Goal: Transaction & Acquisition: Subscribe to service/newsletter

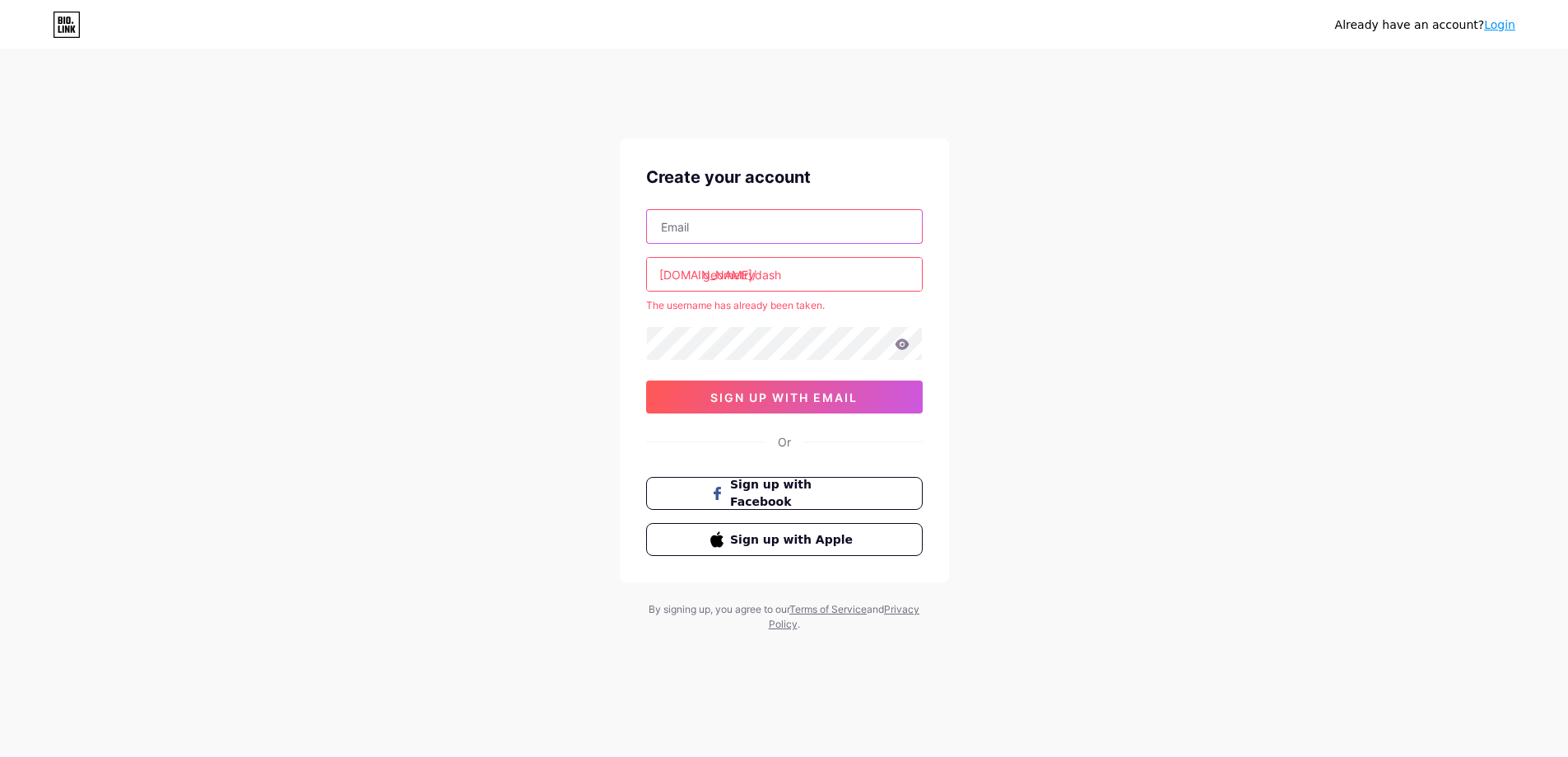
click at [701, 233] on input "text" at bounding box center [784, 226] width 275 height 33
type input "[EMAIL_ADDRESS][DOMAIN_NAME]"
click at [818, 287] on input "geometrydash" at bounding box center [784, 274] width 275 height 33
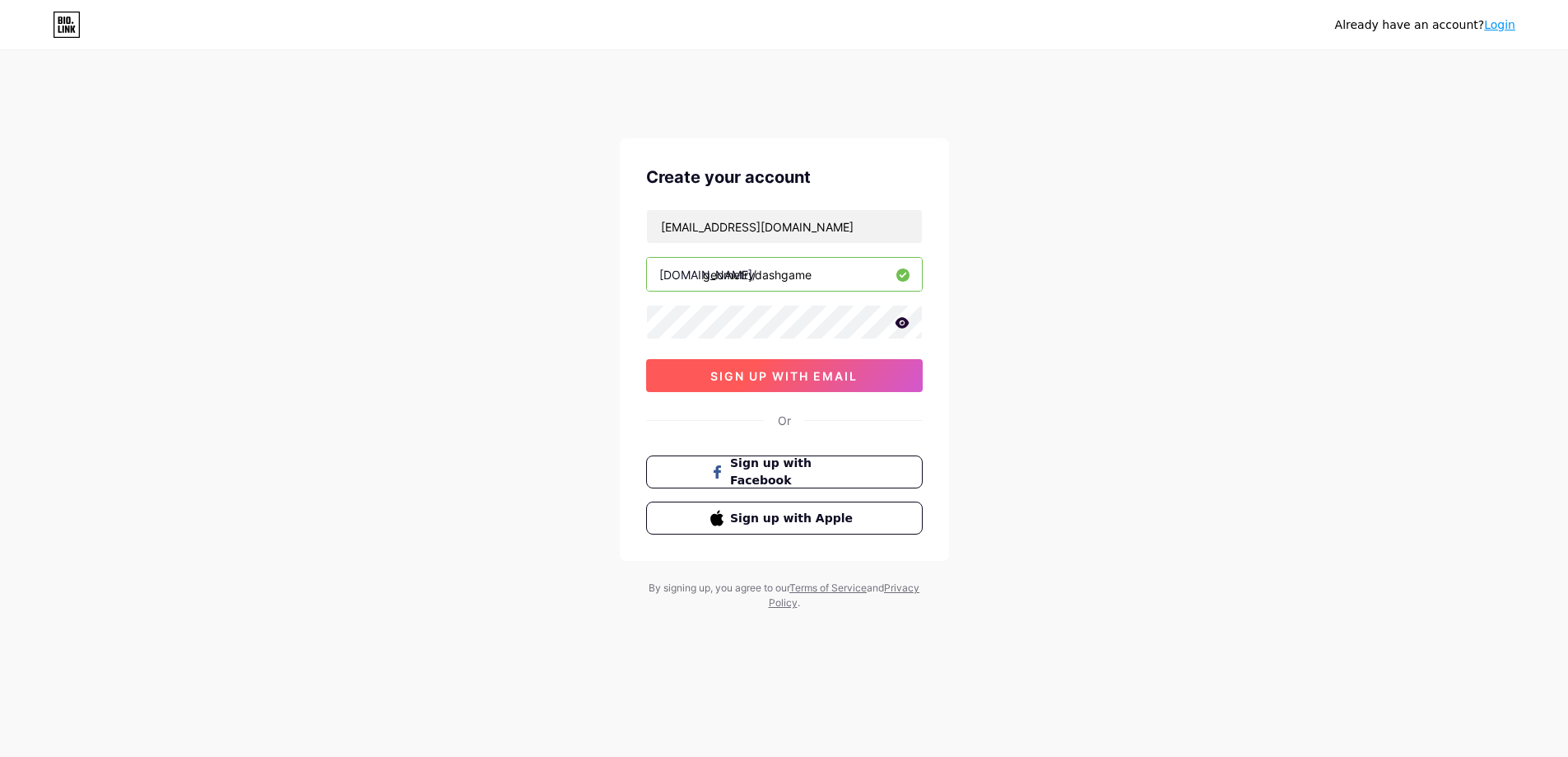
type input "geometrydashgame"
click at [787, 373] on span "sign up with email" at bounding box center [784, 376] width 147 height 14
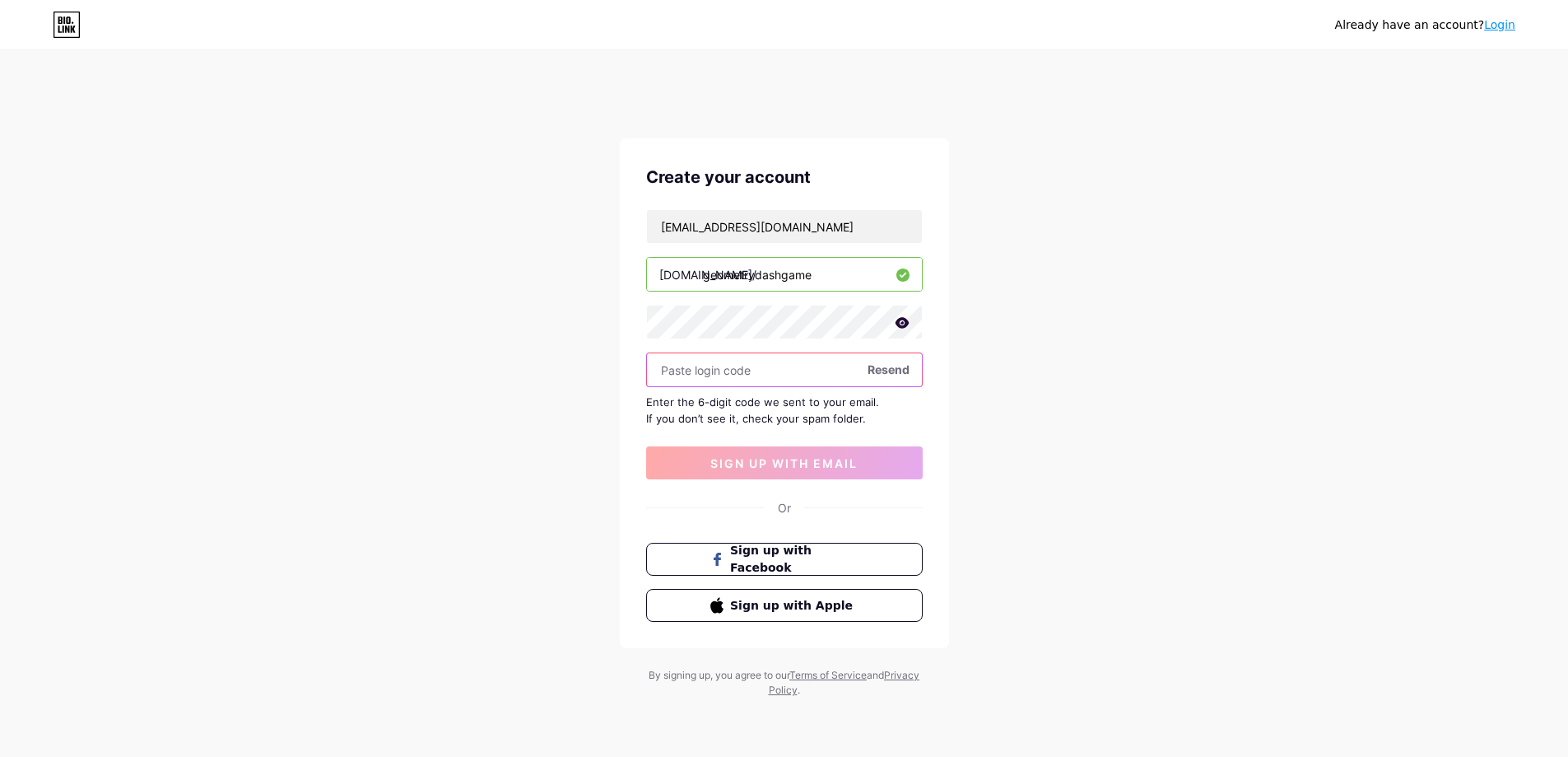
click at [740, 371] on input "text" at bounding box center [784, 370] width 275 height 33
paste input "988600"
type input "988600"
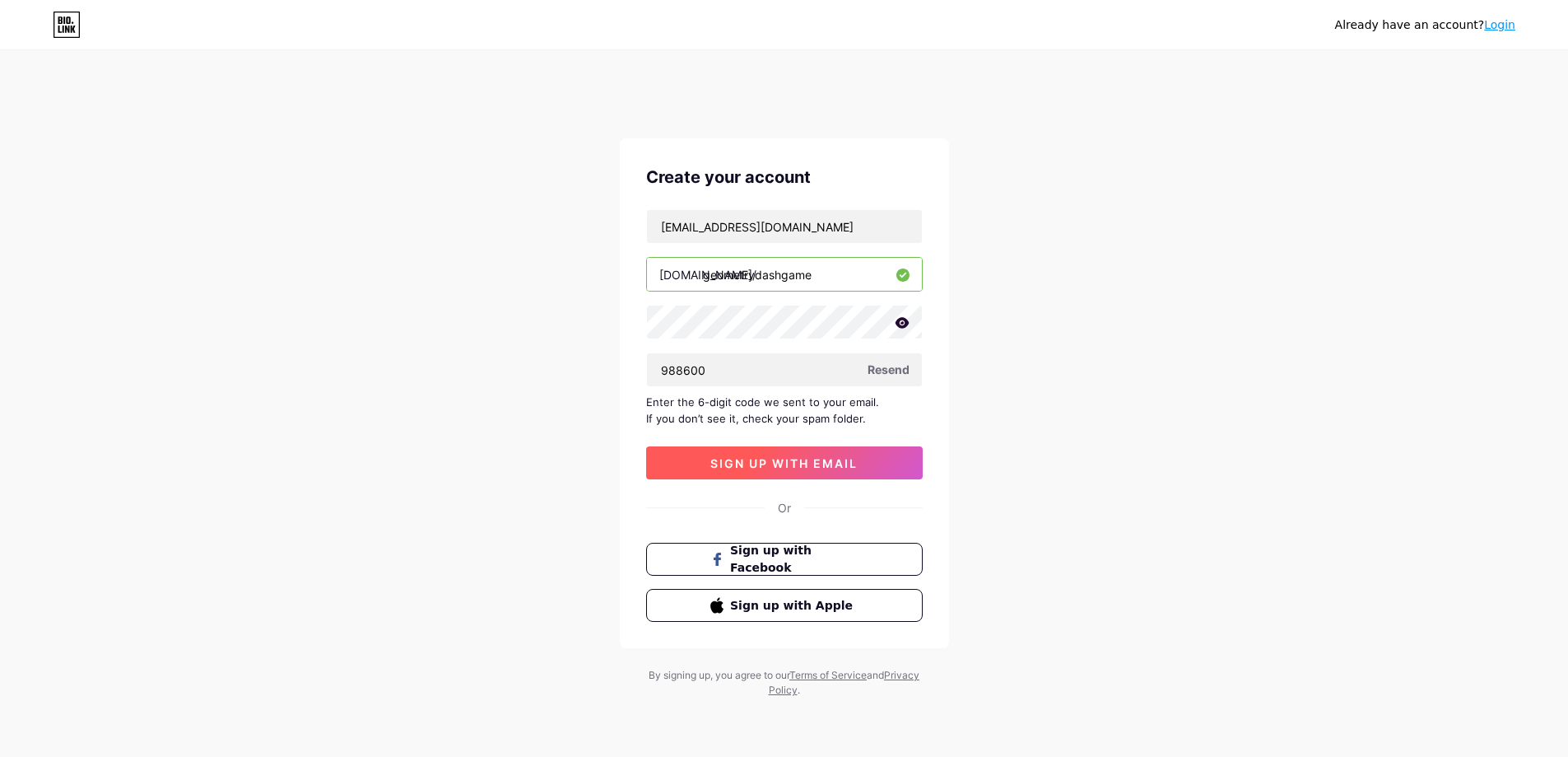
click at [787, 470] on button "sign up with email" at bounding box center [784, 463] width 276 height 33
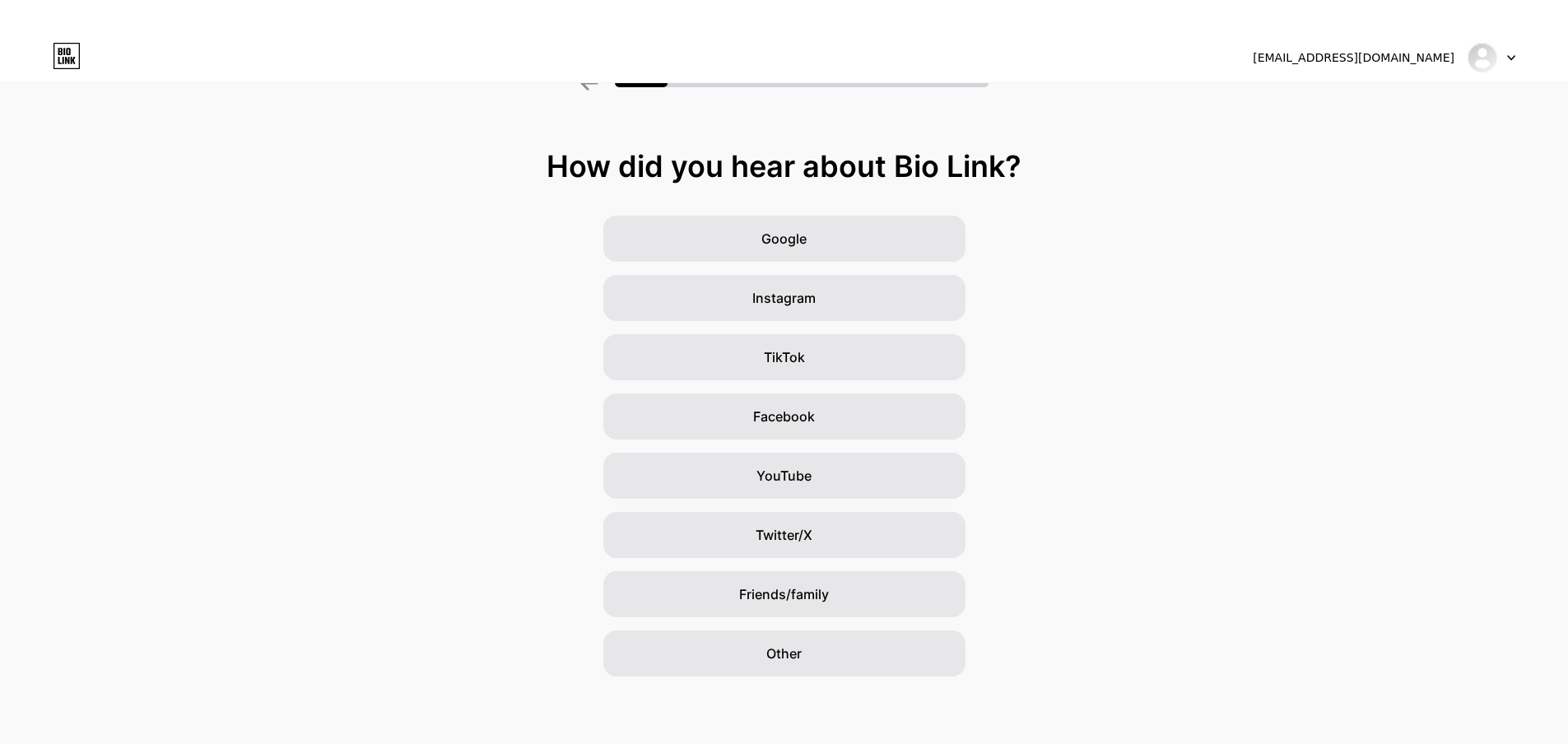
click at [813, 595] on span "Friends/family" at bounding box center [783, 594] width 89 height 19
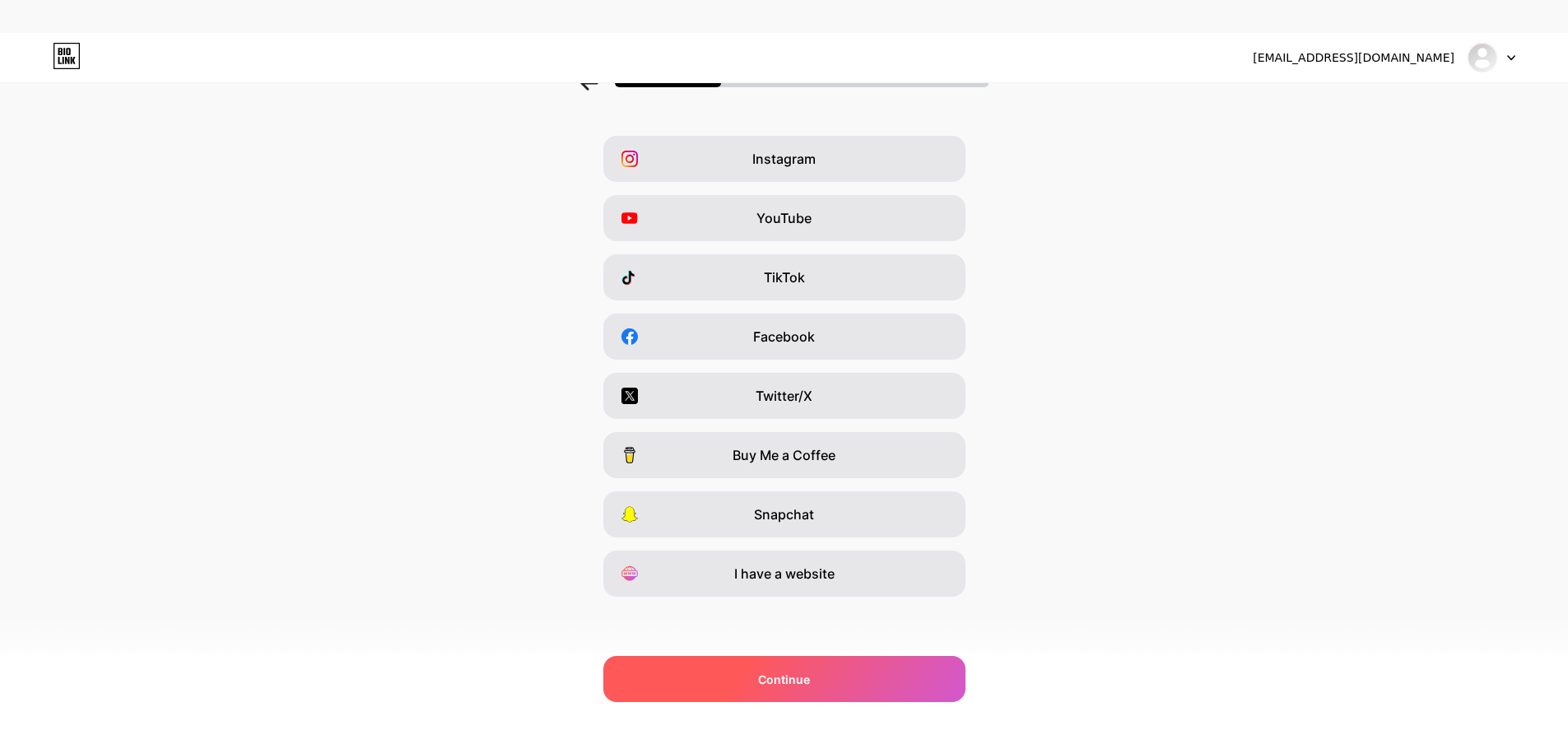
scroll to position [81, 0]
click at [804, 679] on span "Continue" at bounding box center [784, 679] width 52 height 18
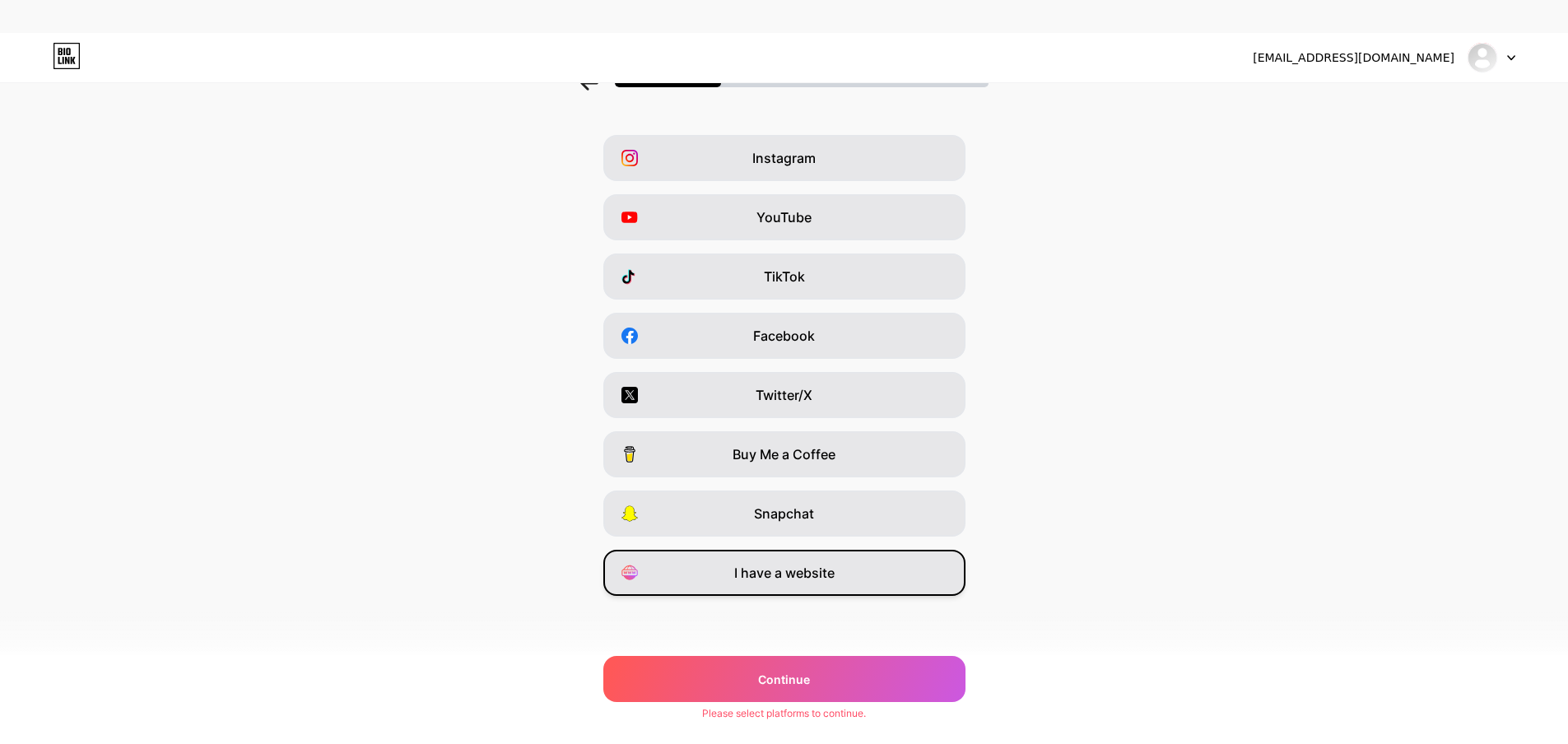
click at [791, 563] on span "I have a website" at bounding box center [784, 572] width 100 height 19
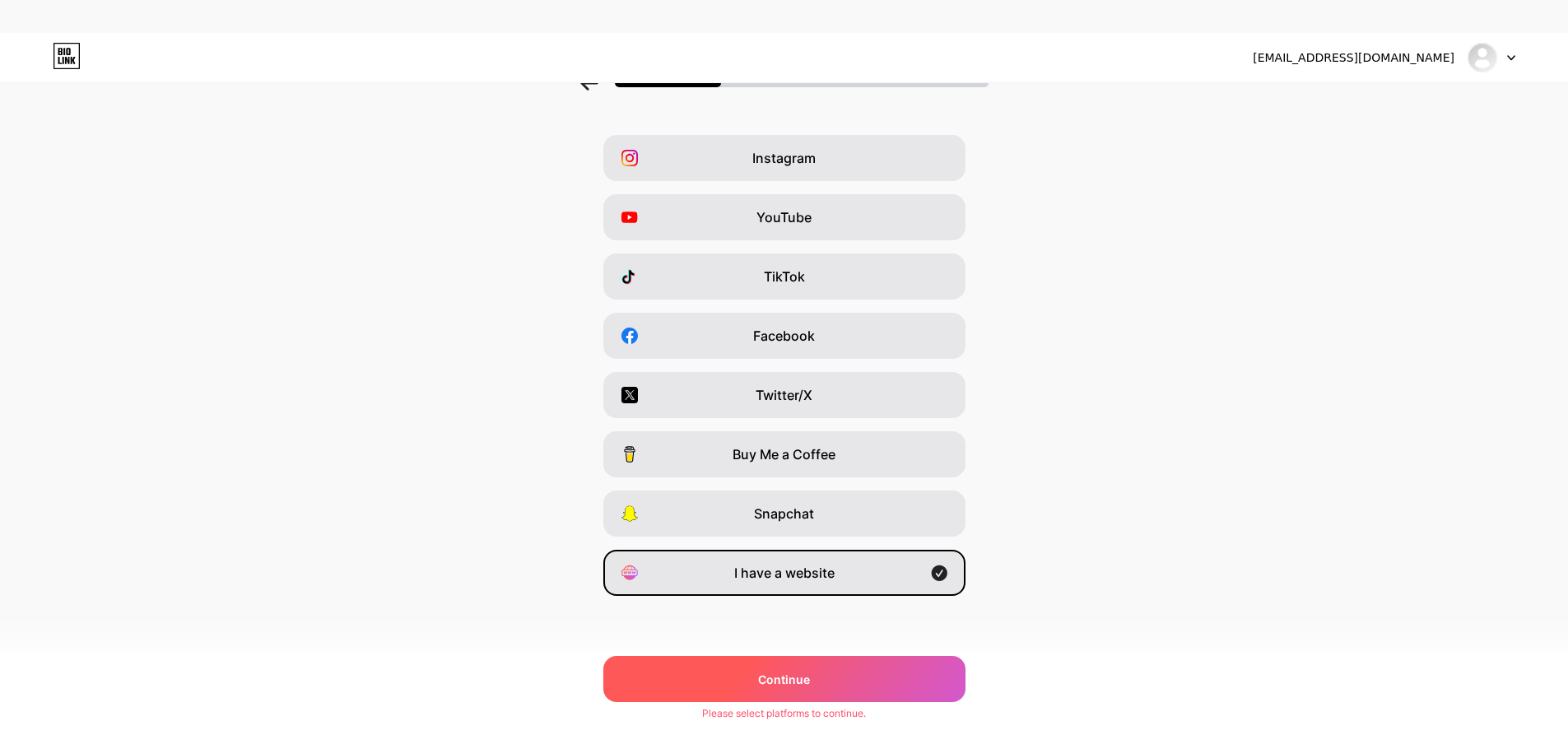
click at [796, 680] on span "Continue" at bounding box center [784, 679] width 52 height 18
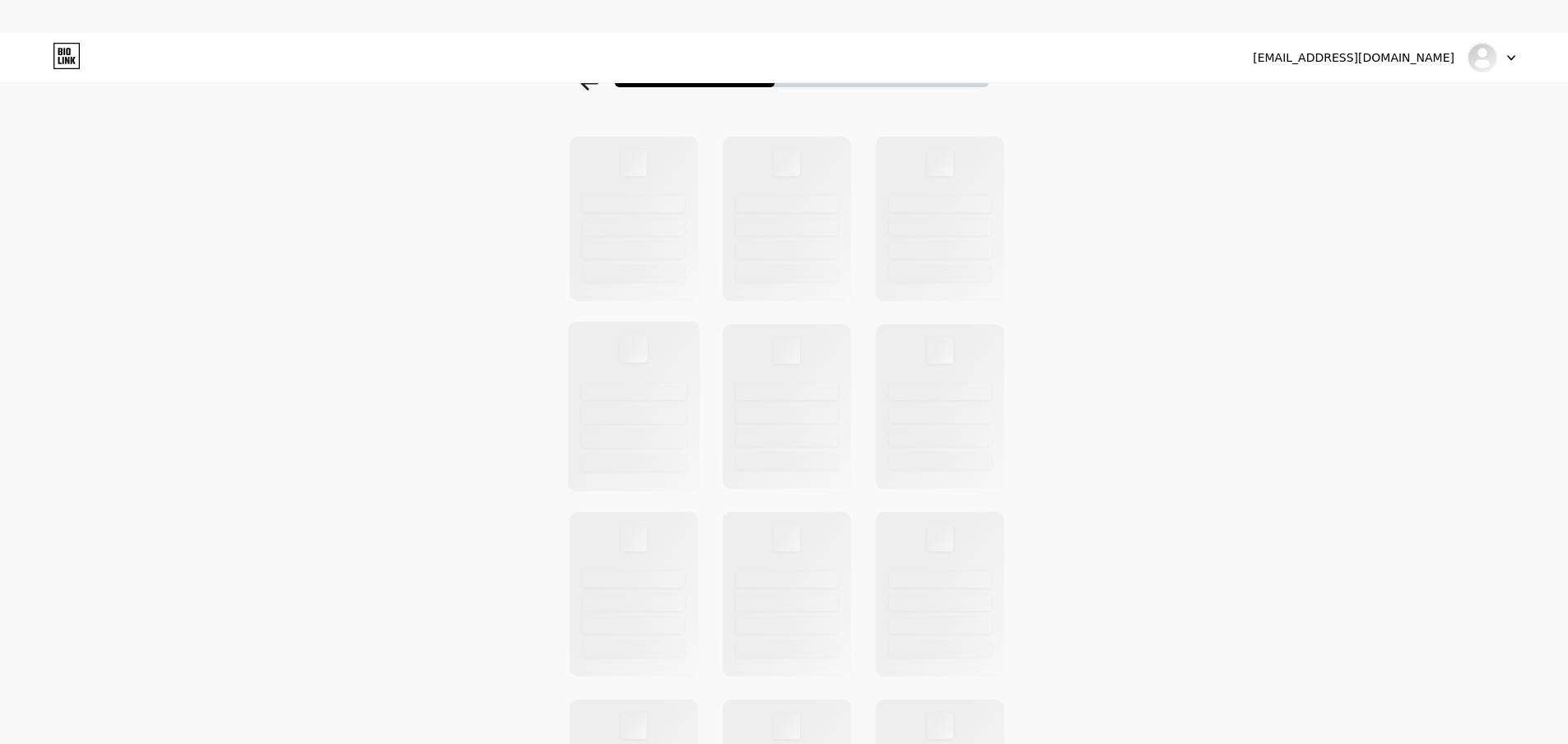
scroll to position [0, 0]
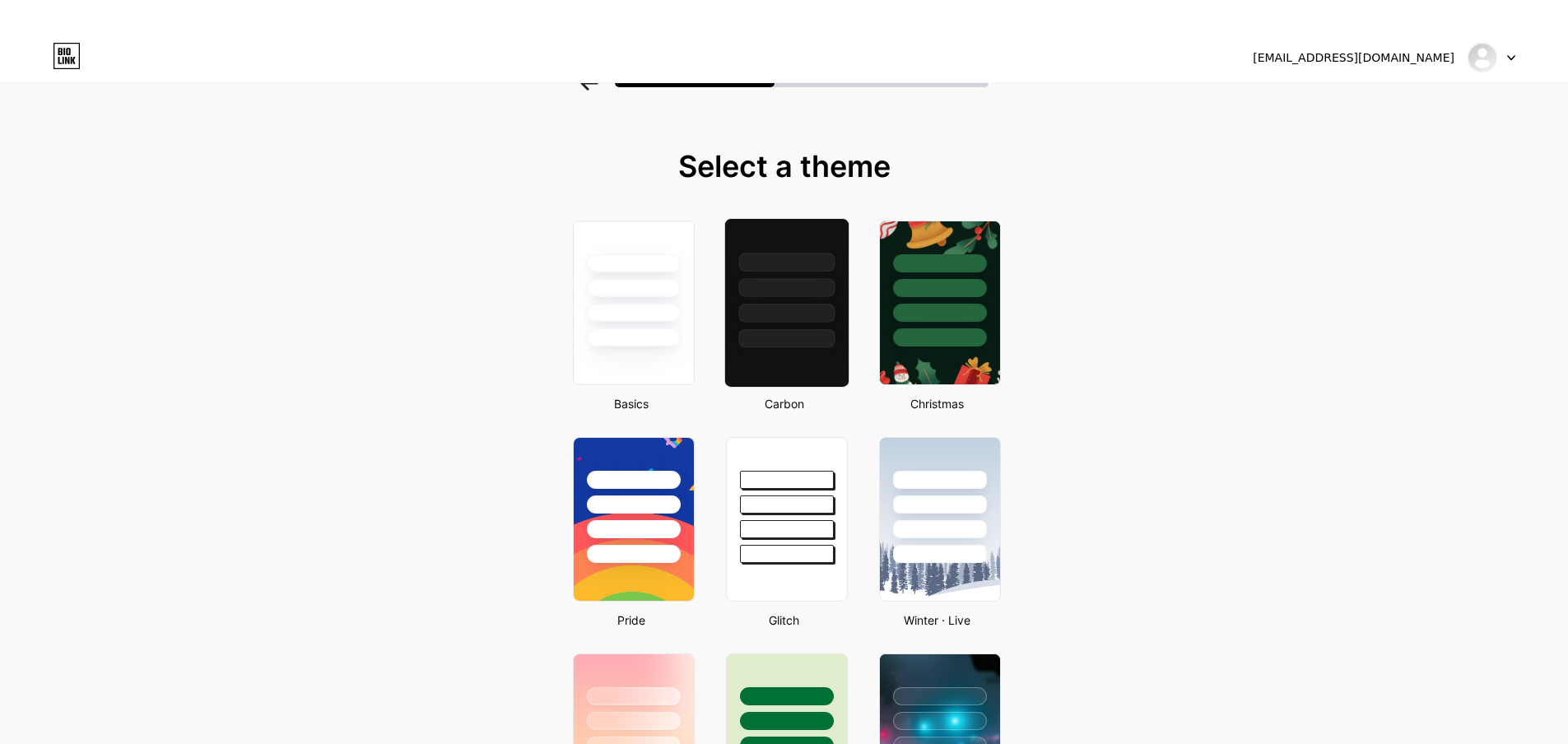
click at [811, 329] on div at bounding box center [786, 338] width 97 height 19
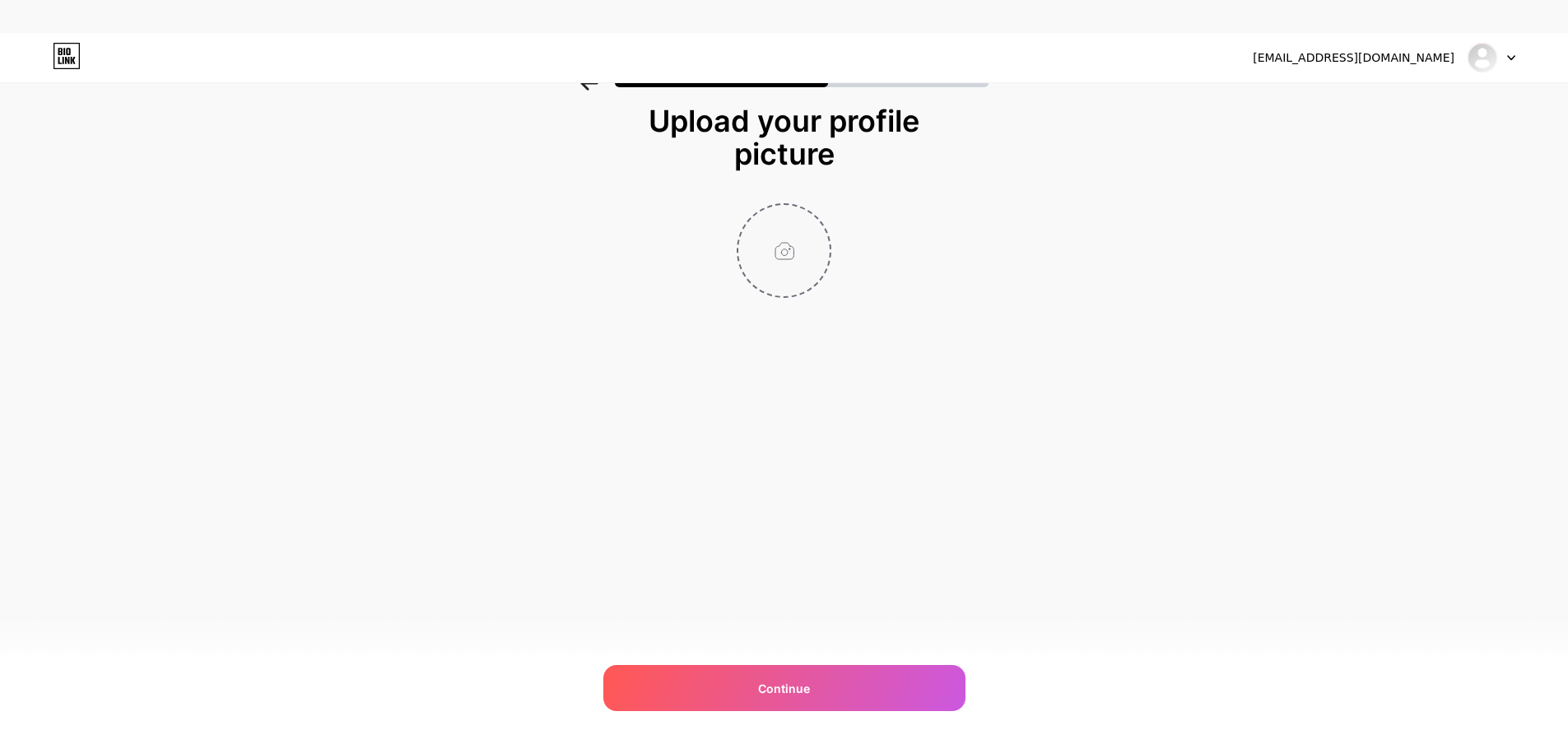
click at [798, 272] on input "file" at bounding box center [783, 250] width 91 height 91
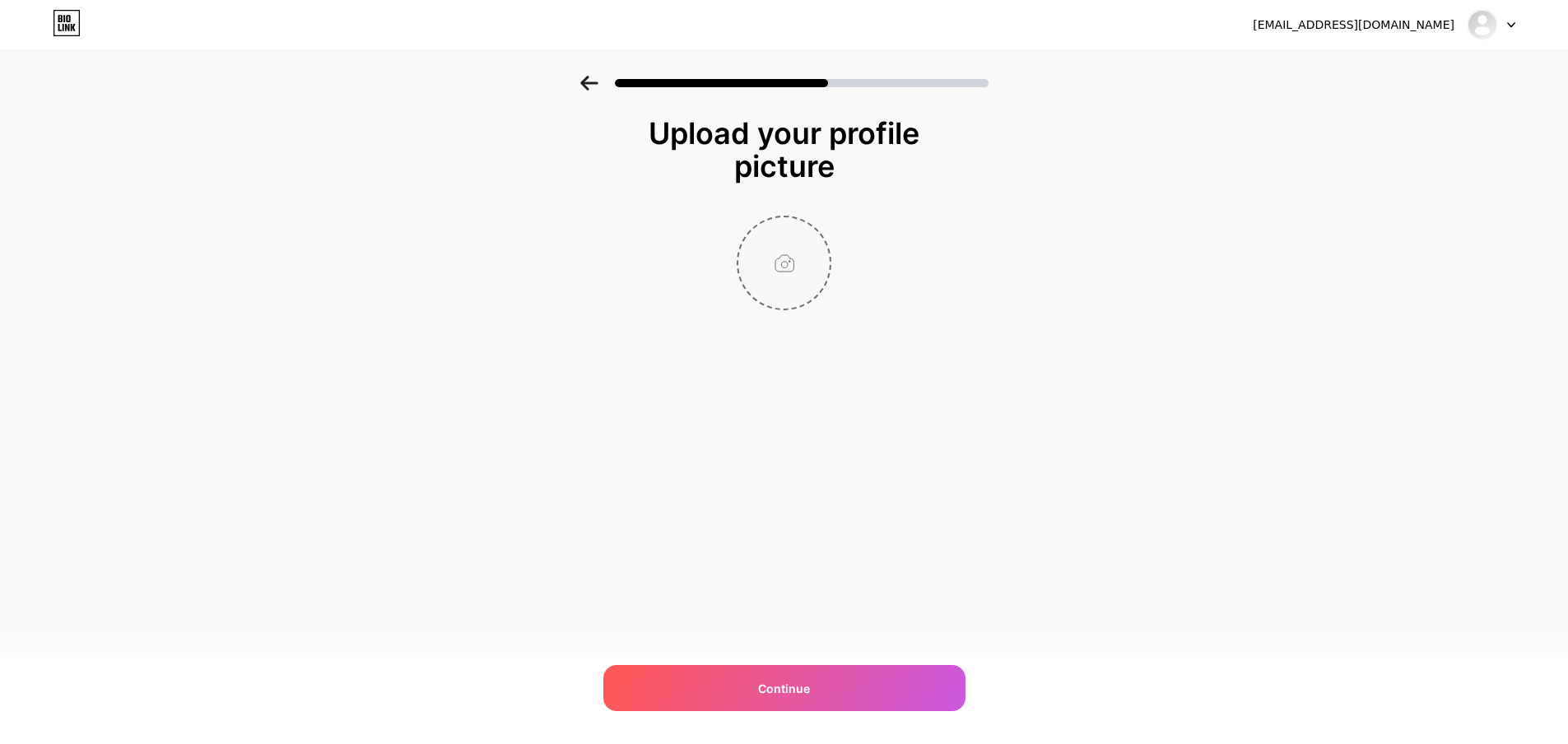
scroll to position [0, 0]
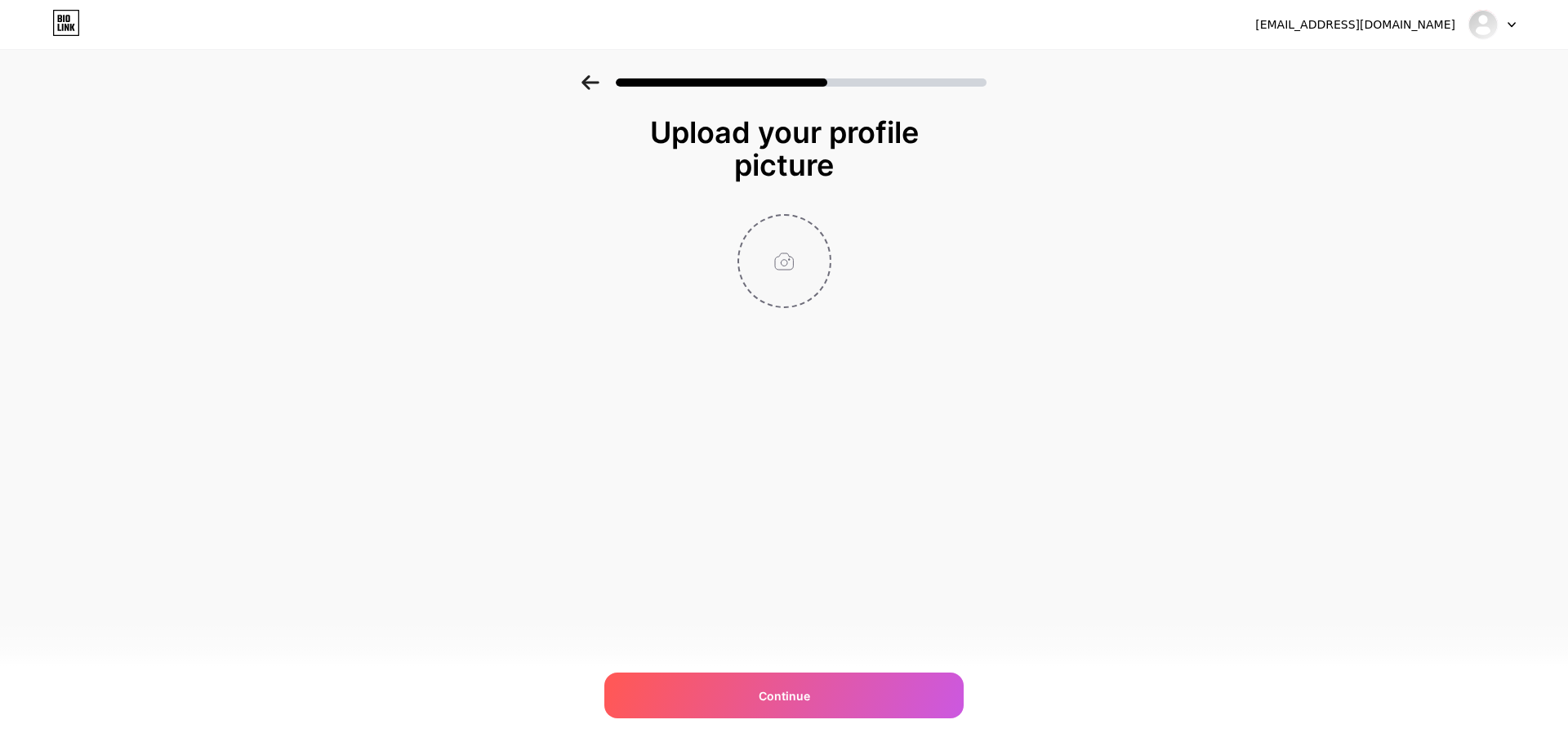
type input "C:\fakepath\dashmetry-game3.png"
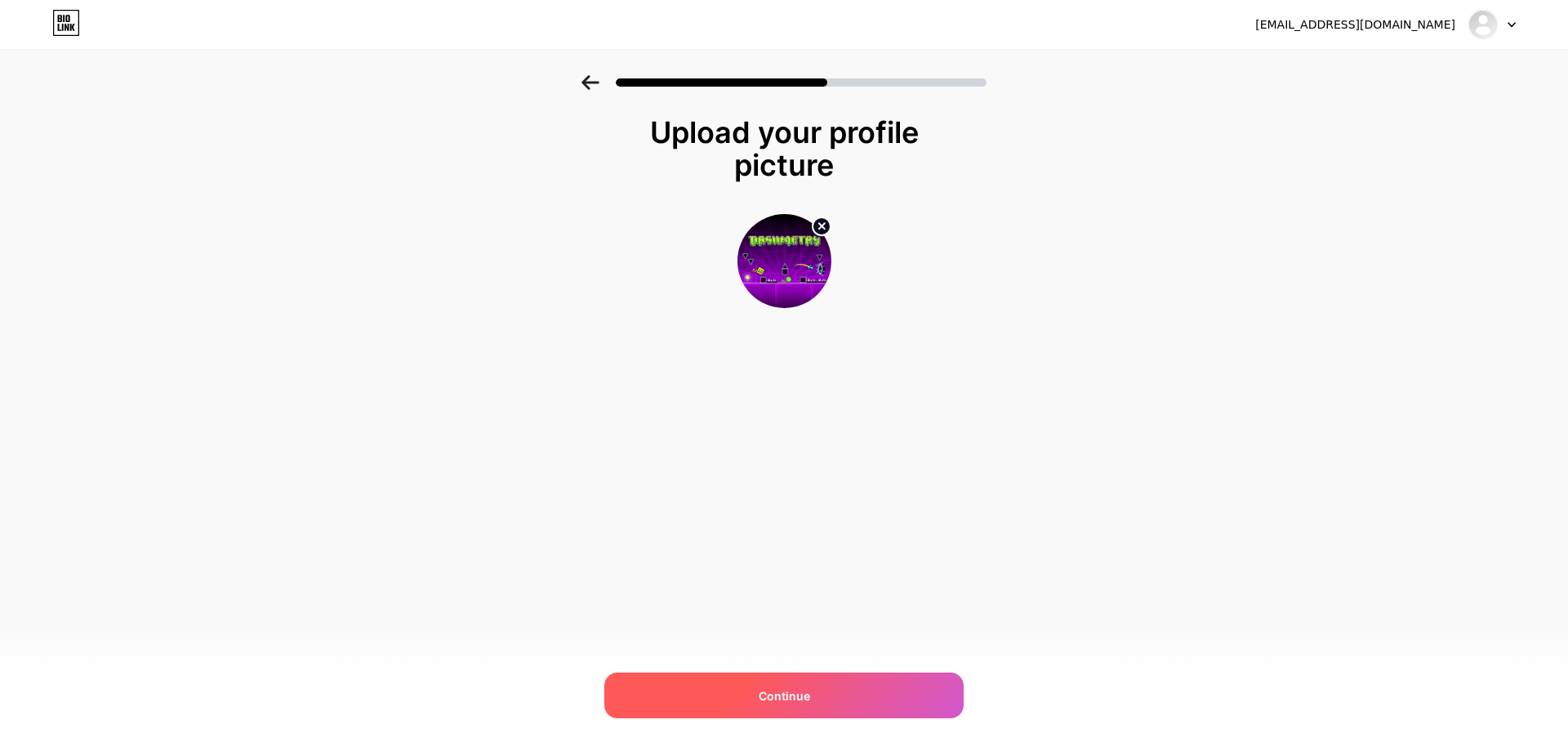
click at [775, 689] on span "Continue" at bounding box center [784, 696] width 52 height 18
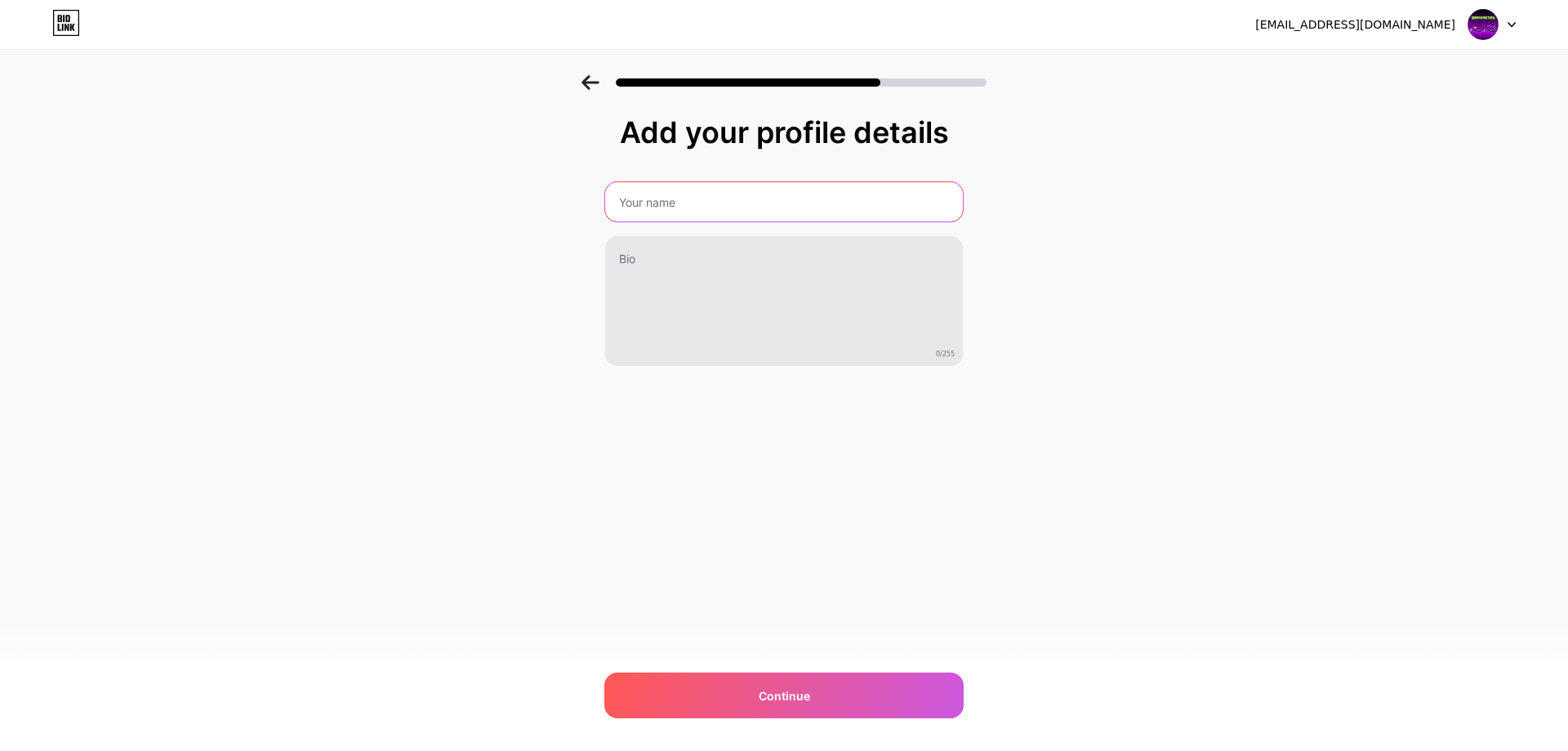
drag, startPoint x: 712, startPoint y: 201, endPoint x: 655, endPoint y: 289, distance: 104.8
click at [712, 201] on input "text" at bounding box center [783, 201] width 358 height 40
type input "Geometry Dash"
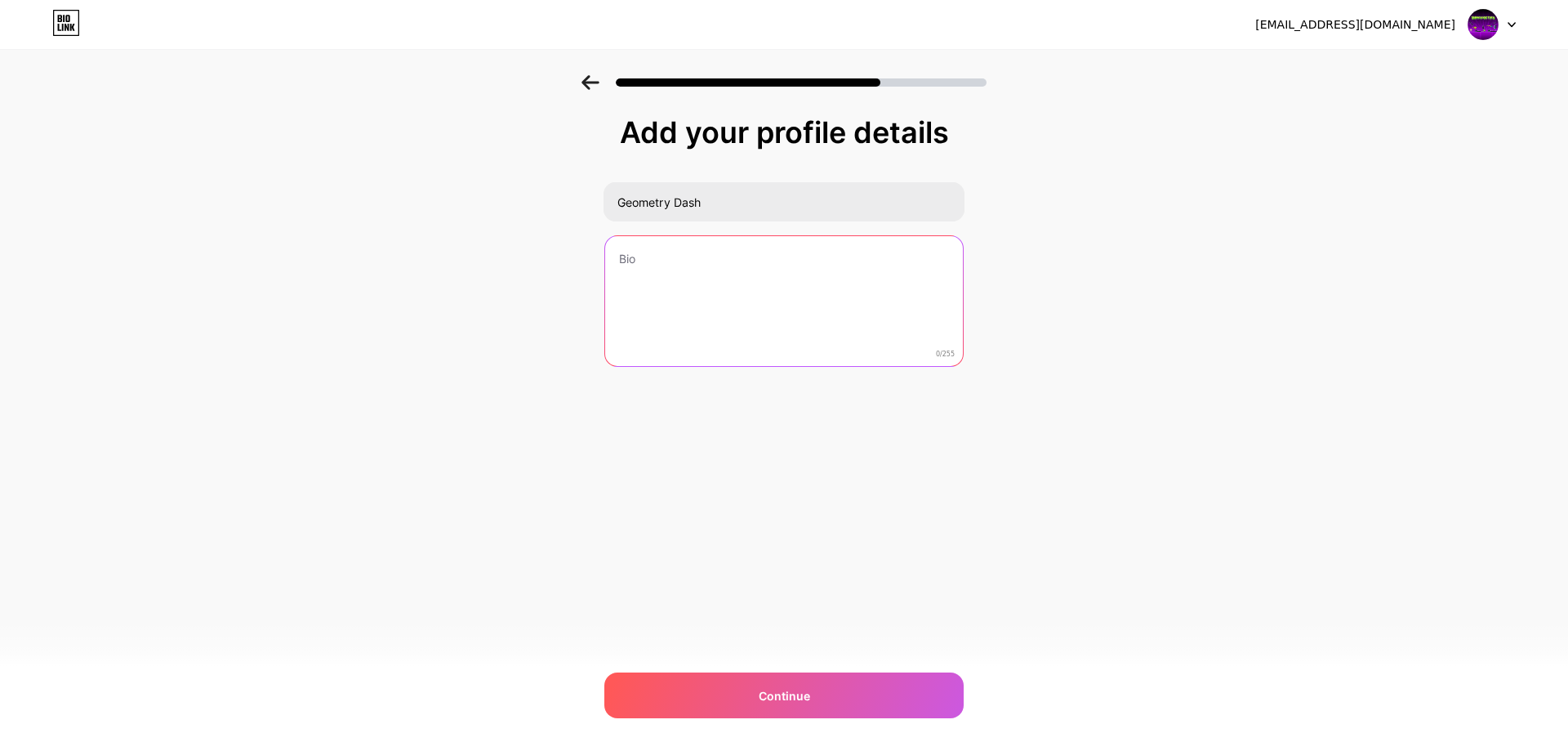
drag, startPoint x: 643, startPoint y: 283, endPoint x: 534, endPoint y: 496, distance: 239.3
click at [643, 283] on textarea at bounding box center [783, 302] width 358 height 132
click at [751, 311] on textarea at bounding box center [784, 302] width 361 height 133
paste textarea "Geometry Dash is a really fun game for those who love challenges and high diffi…"
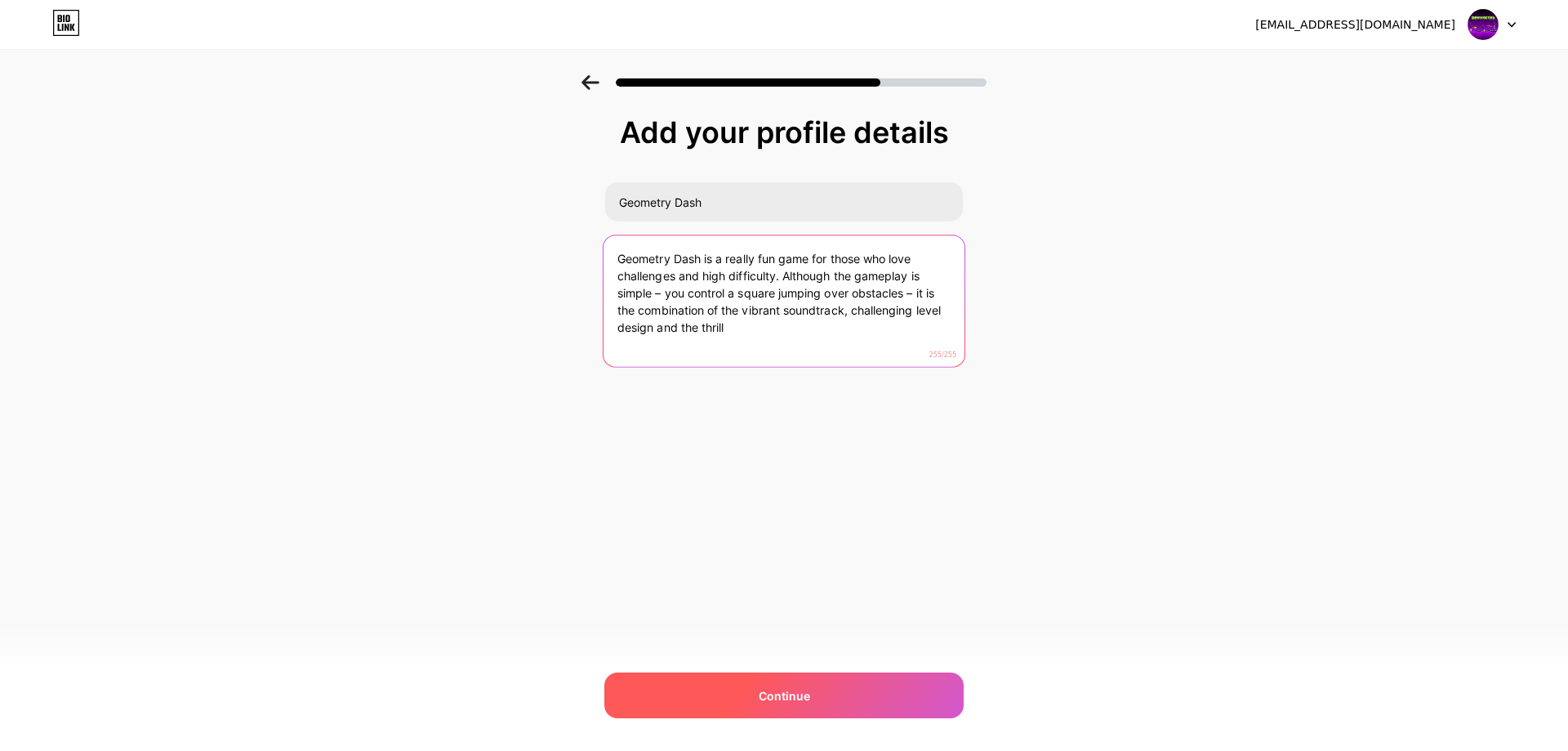
type textarea "Geometry Dash is a really fun game for those who love challenges and high diffi…"
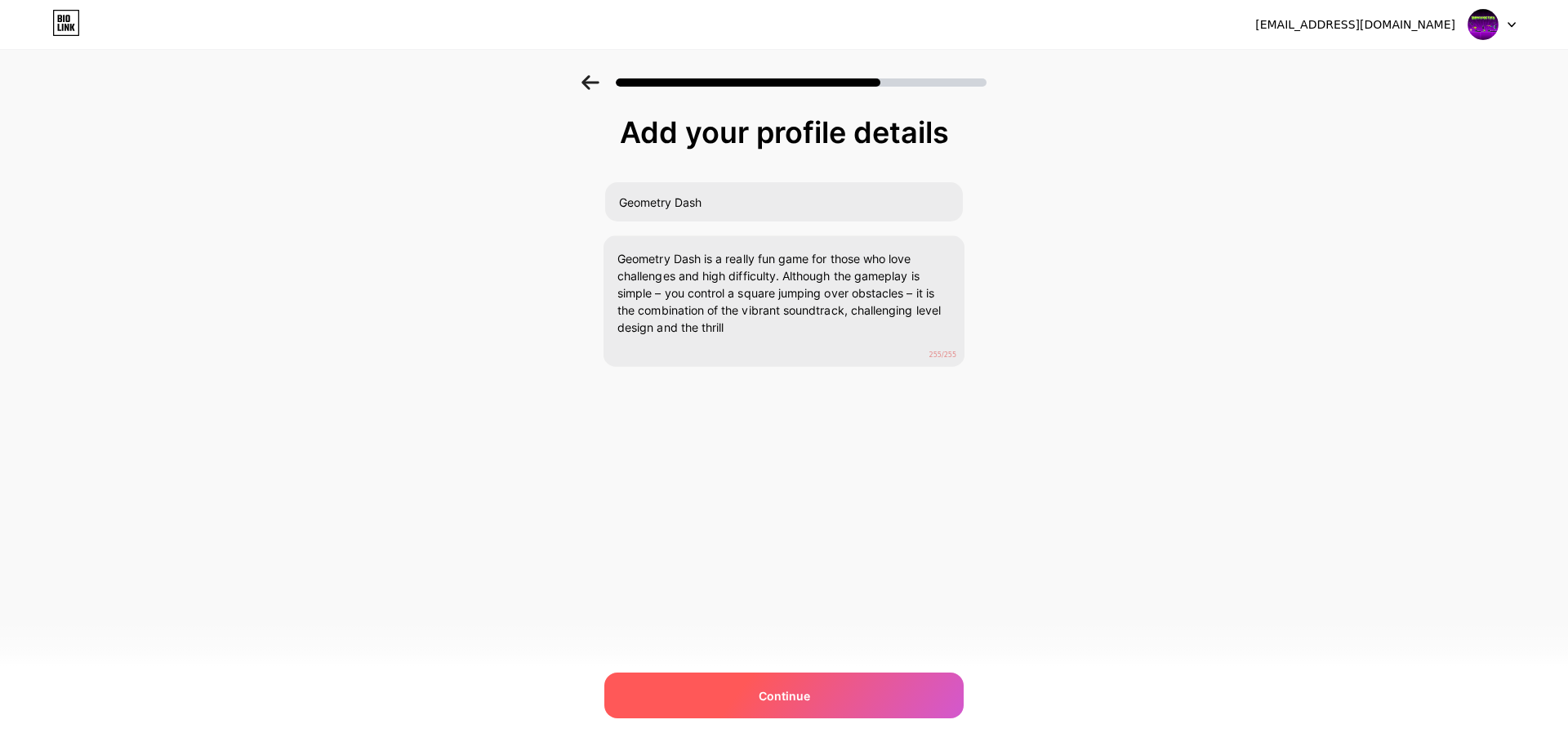
click at [800, 697] on span "Continue" at bounding box center [784, 696] width 52 height 18
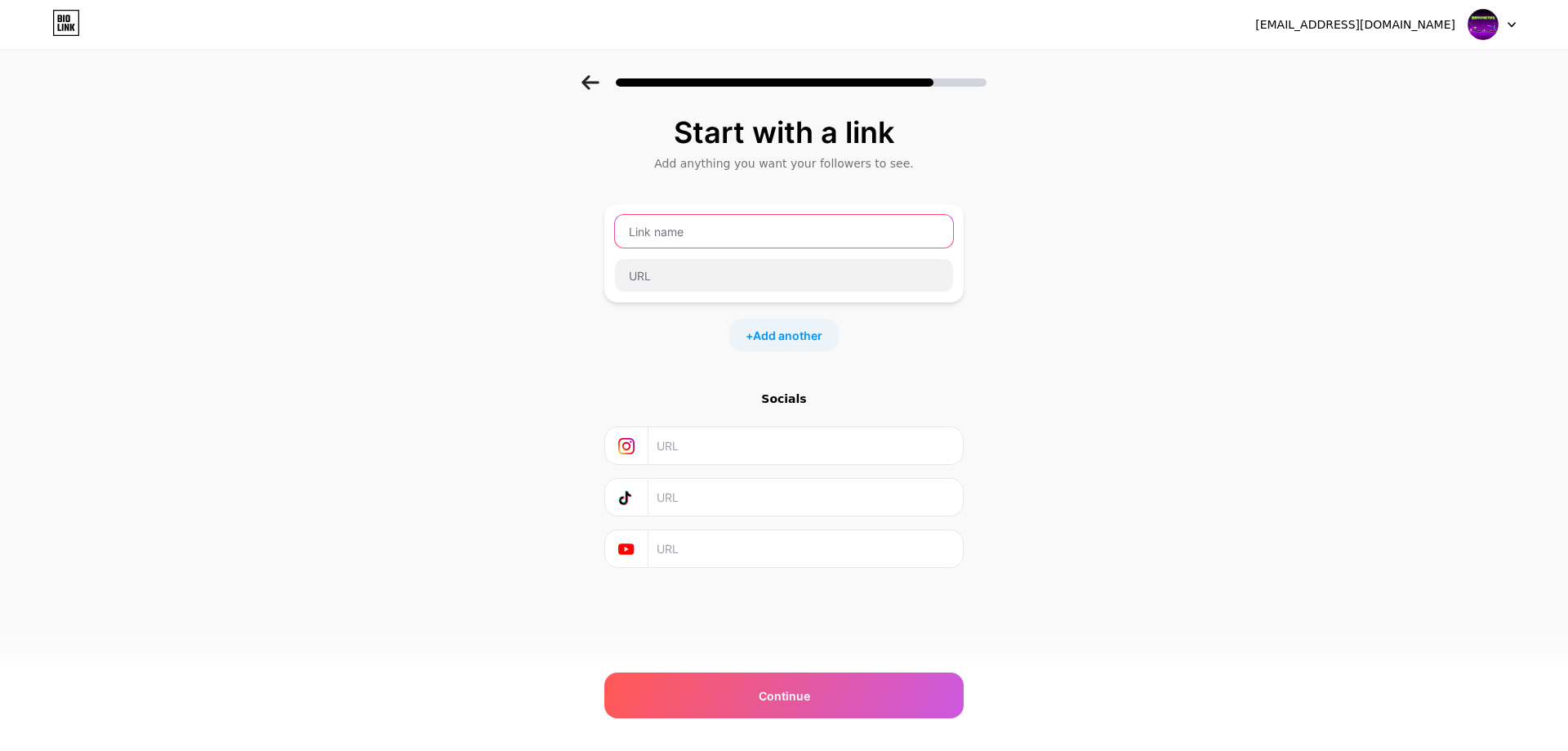
click at [689, 227] on input "text" at bounding box center [784, 230] width 338 height 33
click at [419, 100] on div at bounding box center [784, 77] width 1568 height 57
click at [685, 236] on input "text" at bounding box center [784, 230] width 338 height 33
paste input "Geometry Dash"
type input "Geometry Dash"
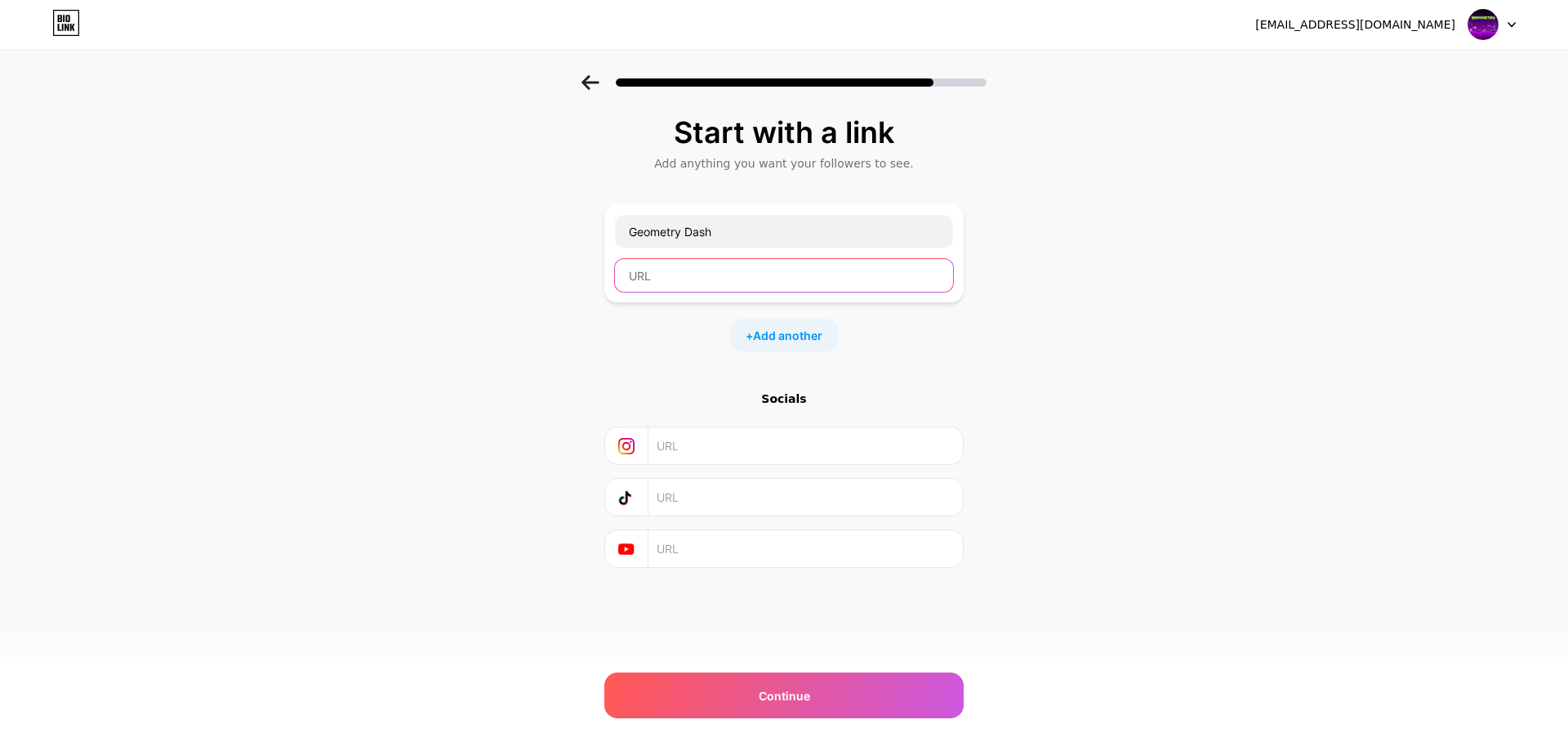
click at [661, 277] on input "text" at bounding box center [784, 275] width 338 height 33
drag, startPoint x: 431, startPoint y: 174, endPoint x: 512, endPoint y: 224, distance: 95.2
click at [432, 179] on div "Start with a link Add anything you want your followers to see. Geometry Dash + …" at bounding box center [784, 361] width 1568 height 574
click at [695, 268] on input "text" at bounding box center [784, 275] width 338 height 33
paste input "[URL][DOMAIN_NAME]"
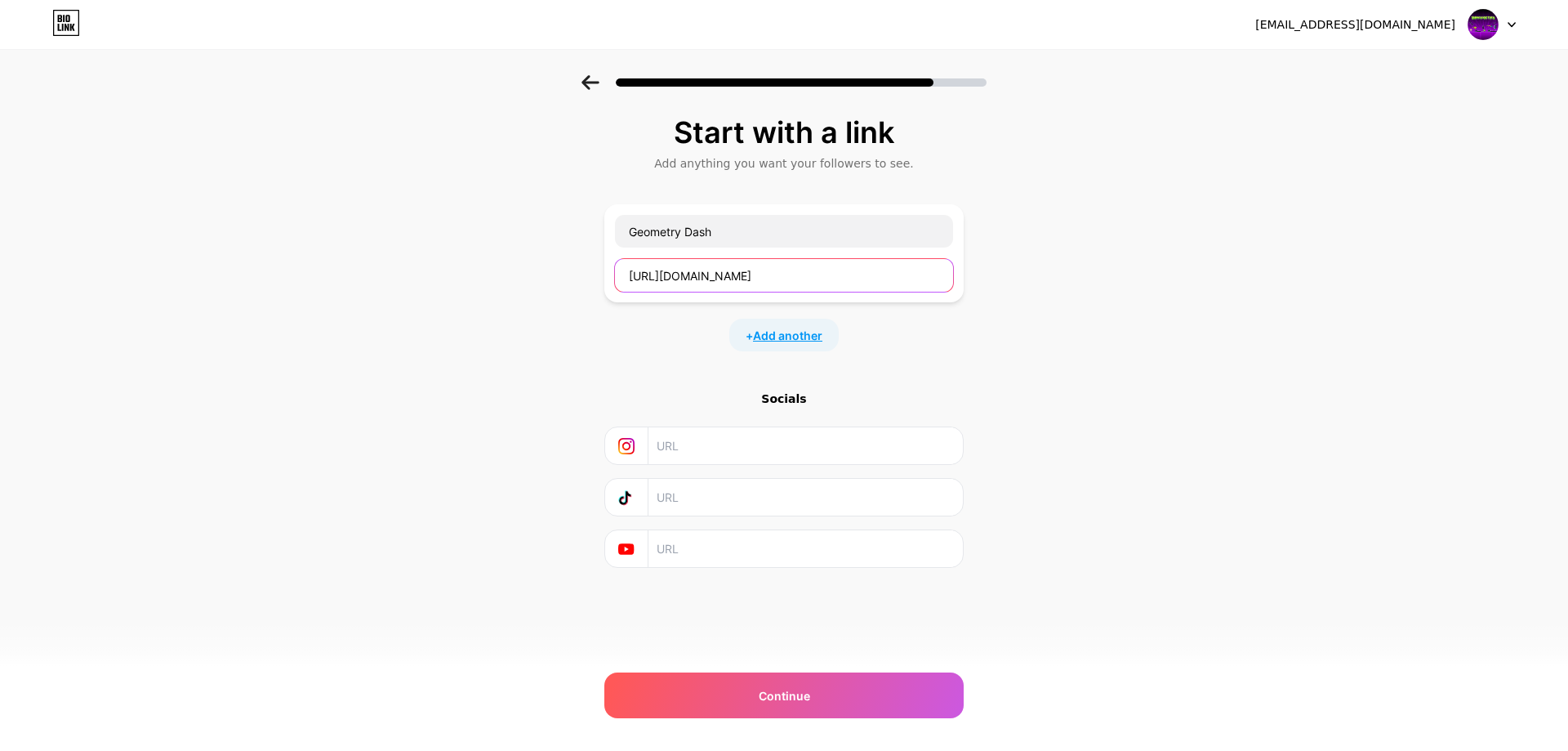
type input "[URL][DOMAIN_NAME]"
click at [776, 333] on span "Add another" at bounding box center [788, 336] width 69 height 18
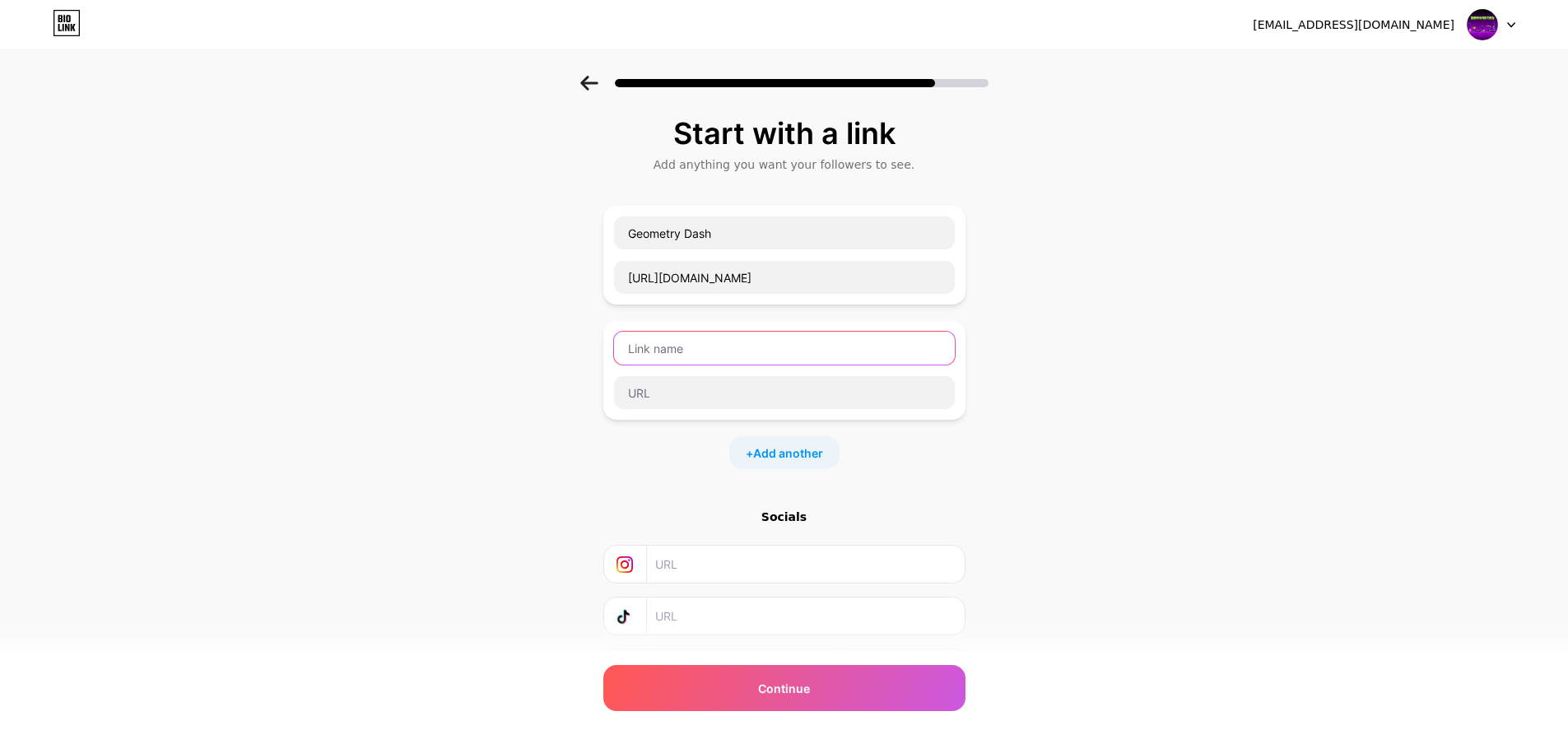
drag, startPoint x: 707, startPoint y: 350, endPoint x: 431, endPoint y: 597, distance: 370.4
click at [705, 350] on input "text" at bounding box center [784, 347] width 341 height 33
paste input "youtube"
type input "youtube"
click at [687, 388] on input "text" at bounding box center [784, 392] width 341 height 33
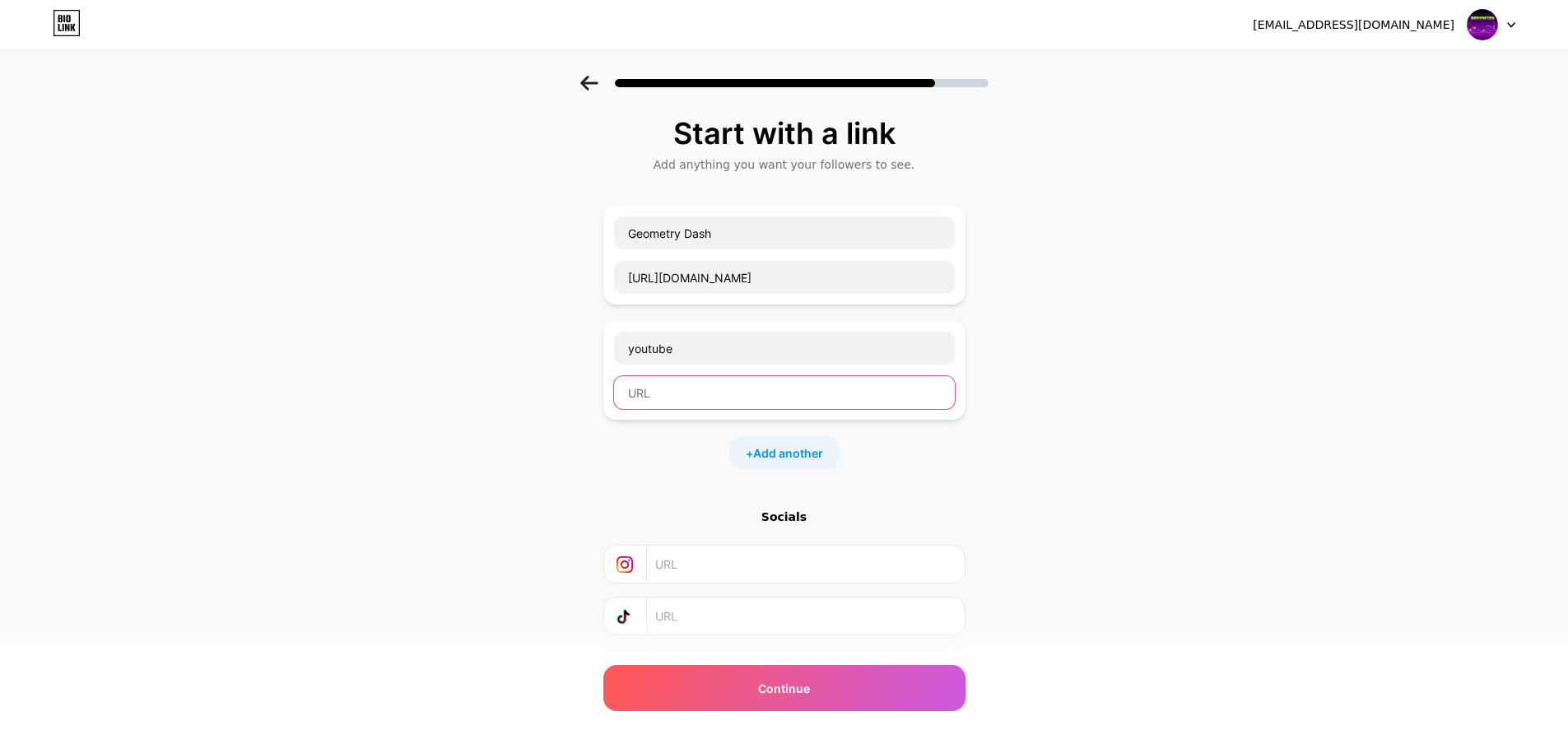
paste input "[URL][DOMAIN_NAME]"
type input "[URL][DOMAIN_NAME]"
click at [792, 438] on div "+ Add another" at bounding box center [784, 452] width 110 height 33
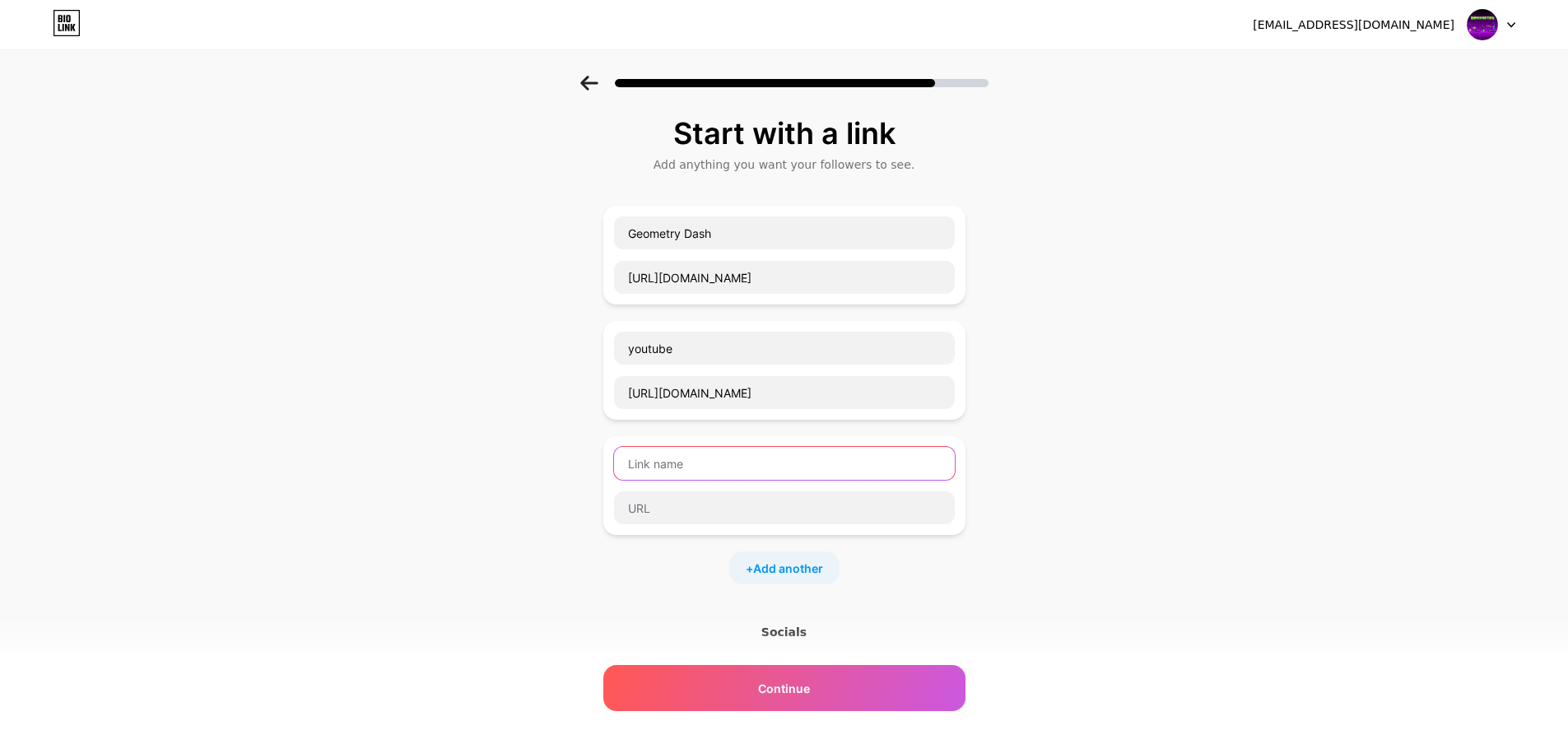
click at [689, 449] on input "text" at bounding box center [784, 462] width 341 height 33
paste input "Pinterest"
type input "Pinterest"
click at [664, 529] on div "Pinterest" at bounding box center [784, 484] width 362 height 98
click at [695, 503] on input "text" at bounding box center [784, 508] width 341 height 33
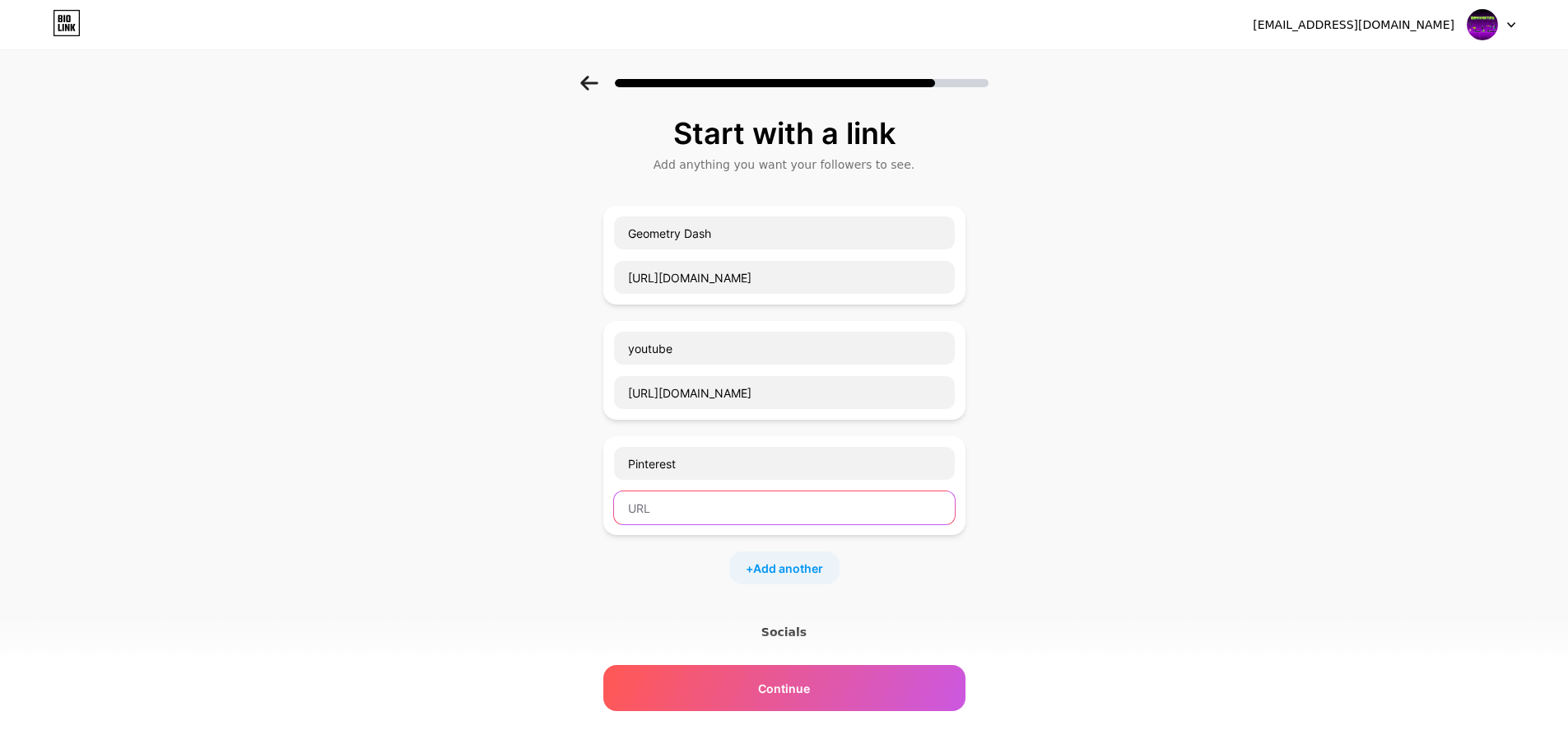
paste input "[URL][DOMAIN_NAME]"
type input "[URL][DOMAIN_NAME]"
click at [800, 572] on span "Add another" at bounding box center [788, 569] width 70 height 18
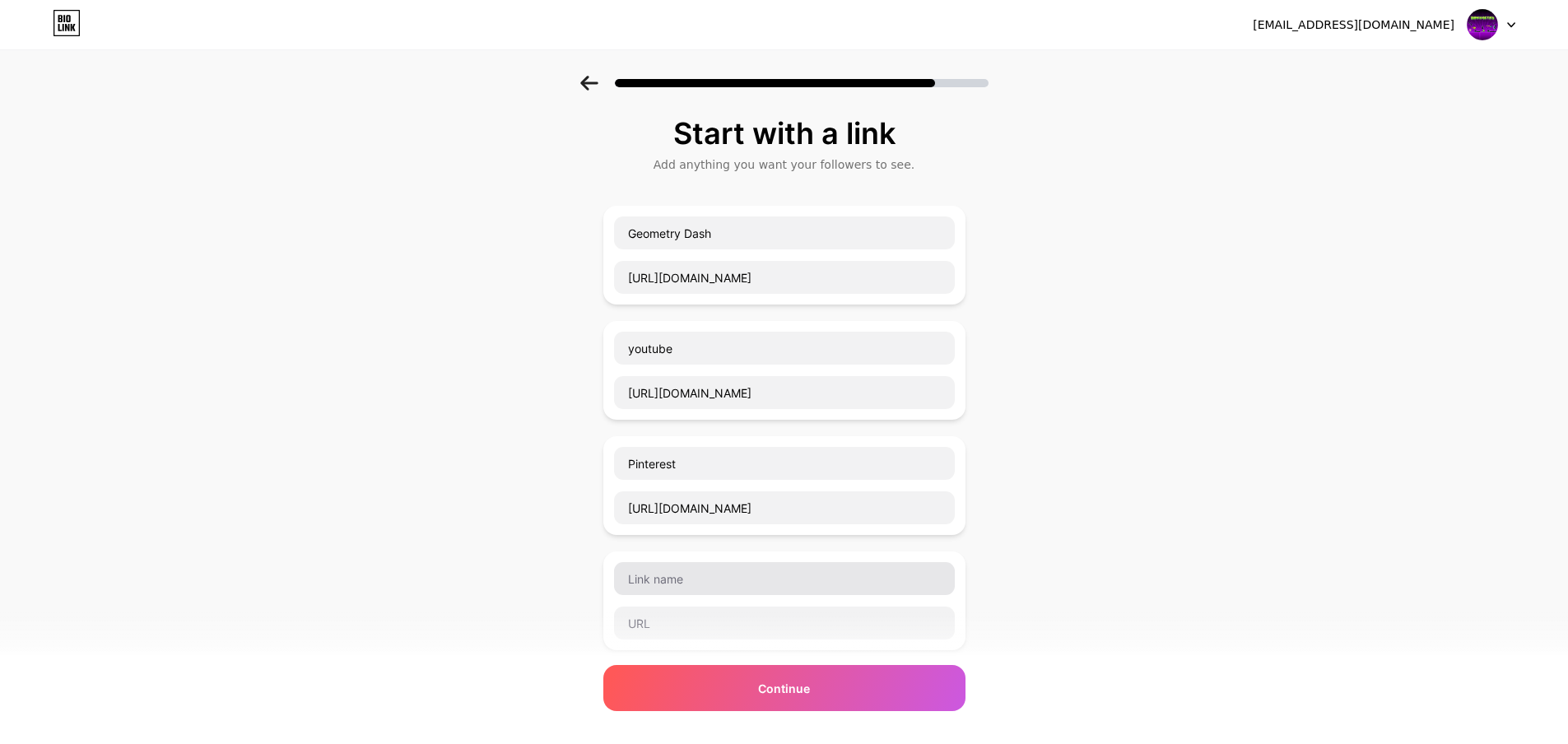
drag, startPoint x: 661, startPoint y: 559, endPoint x: 661, endPoint y: 573, distance: 14.0
click at [661, 561] on div at bounding box center [784, 600] width 362 height 98
click at [661, 573] on input "text" at bounding box center [784, 578] width 341 height 33
paste input "Twitch"
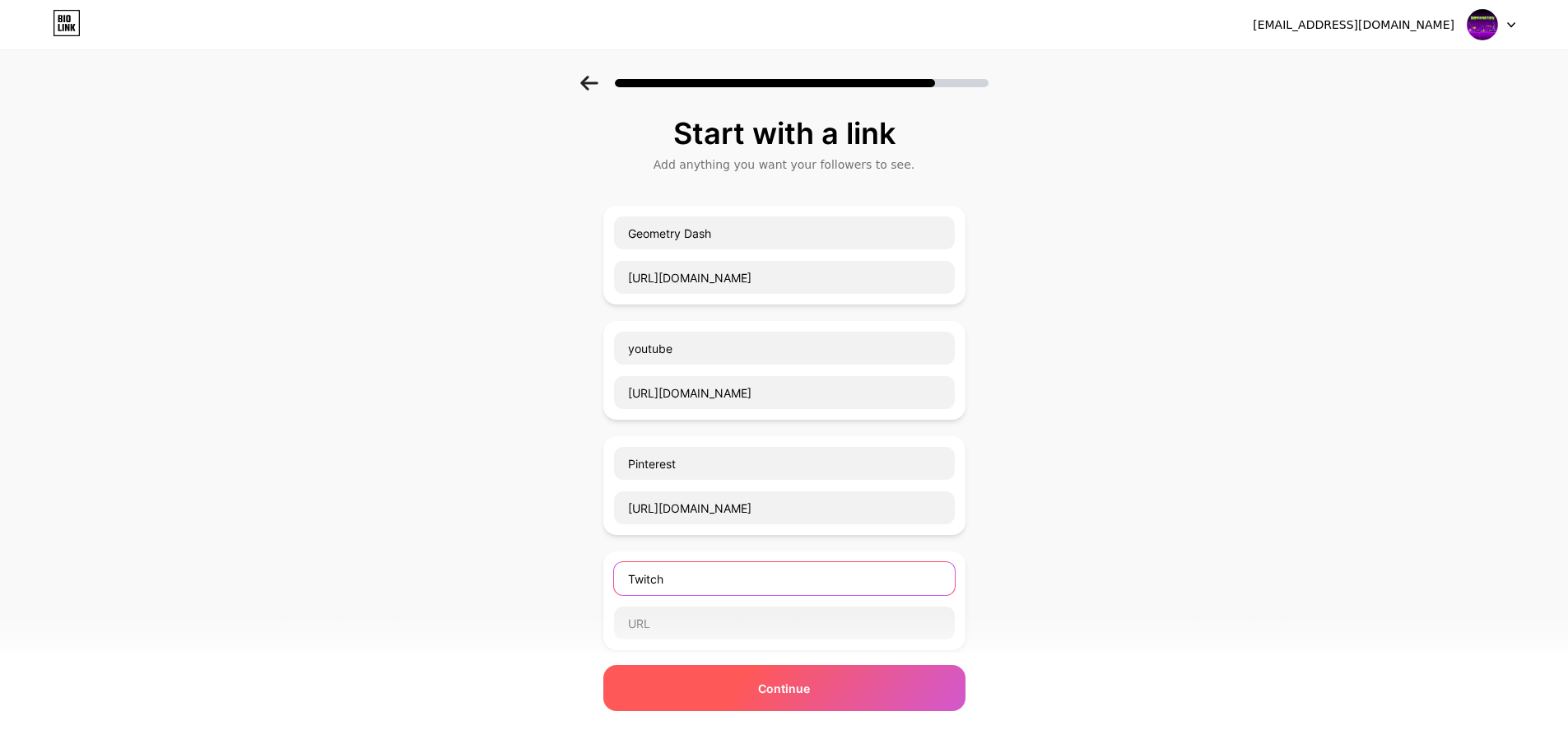
paste input "[URL][DOMAIN_NAME]"
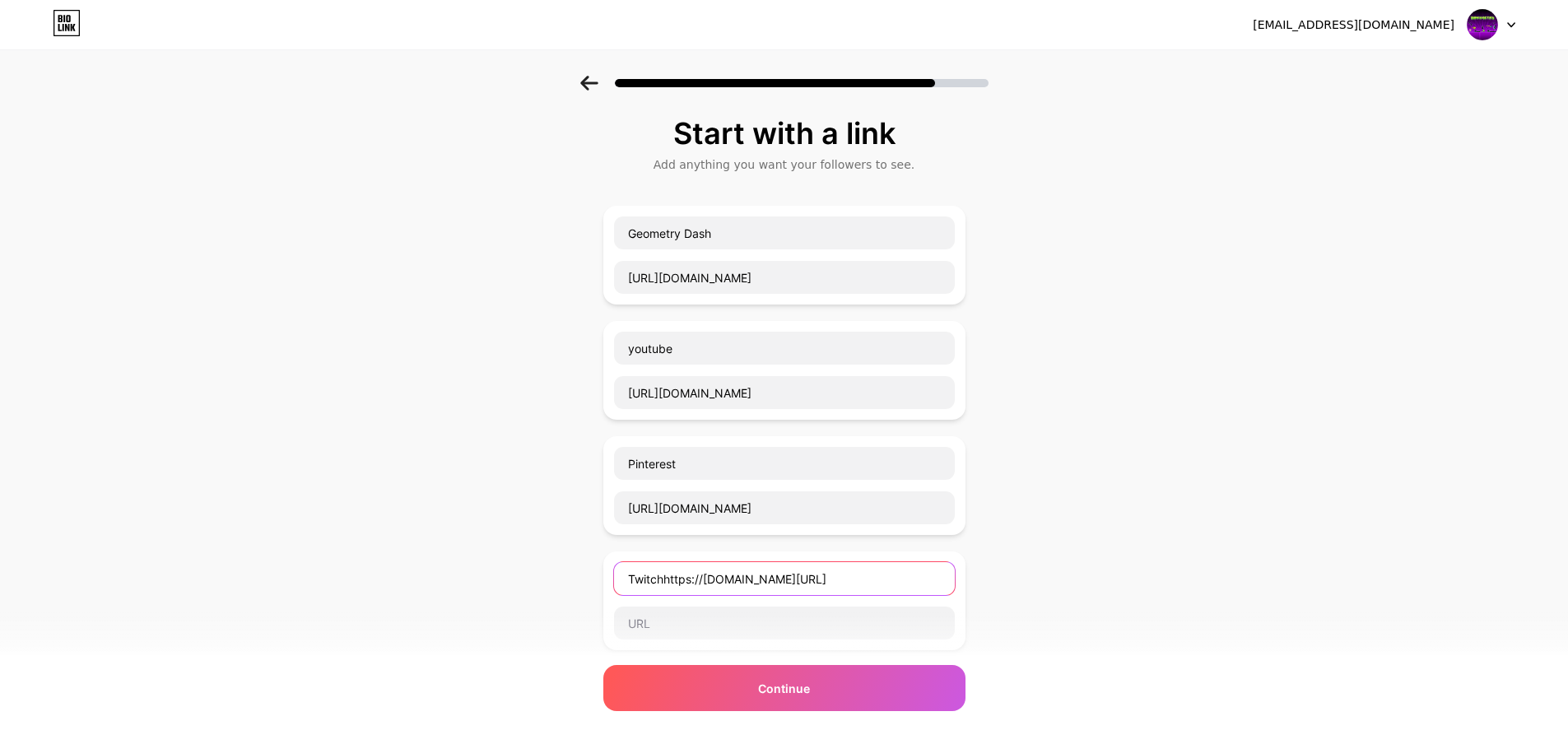
type input "Twitchhttps://[DOMAIN_NAME][URL]"
click at [694, 605] on div "Twitchhttps://[DOMAIN_NAME][URL]" at bounding box center [784, 601] width 342 height 79
click at [680, 623] on input "text" at bounding box center [784, 623] width 341 height 33
paste input "[URL][DOMAIN_NAME]"
type input "[URL][DOMAIN_NAME]"
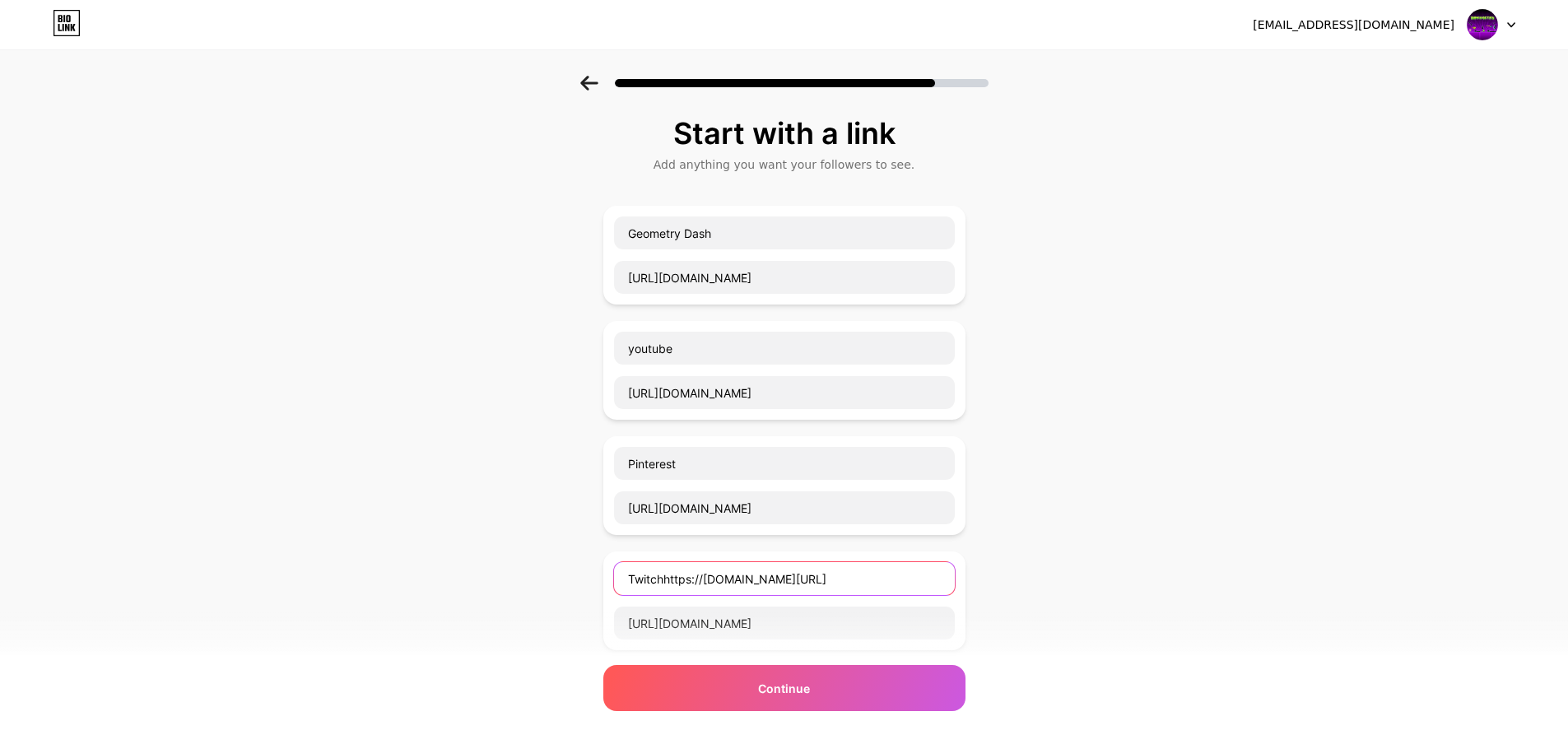
drag, startPoint x: 671, startPoint y: 579, endPoint x: 1028, endPoint y: 574, distance: 357.0
click at [1028, 574] on div "Start with a link Add anything you want your followers to see. Geometry Dash [U…" at bounding box center [784, 537] width 1568 height 924
paste input "Goodreads"
drag, startPoint x: 758, startPoint y: 578, endPoint x: 533, endPoint y: 578, distance: 225.0
click at [533, 578] on div "Start with a link Add anything you want your followers to see. Geometry Dash [U…" at bounding box center [784, 537] width 1568 height 924
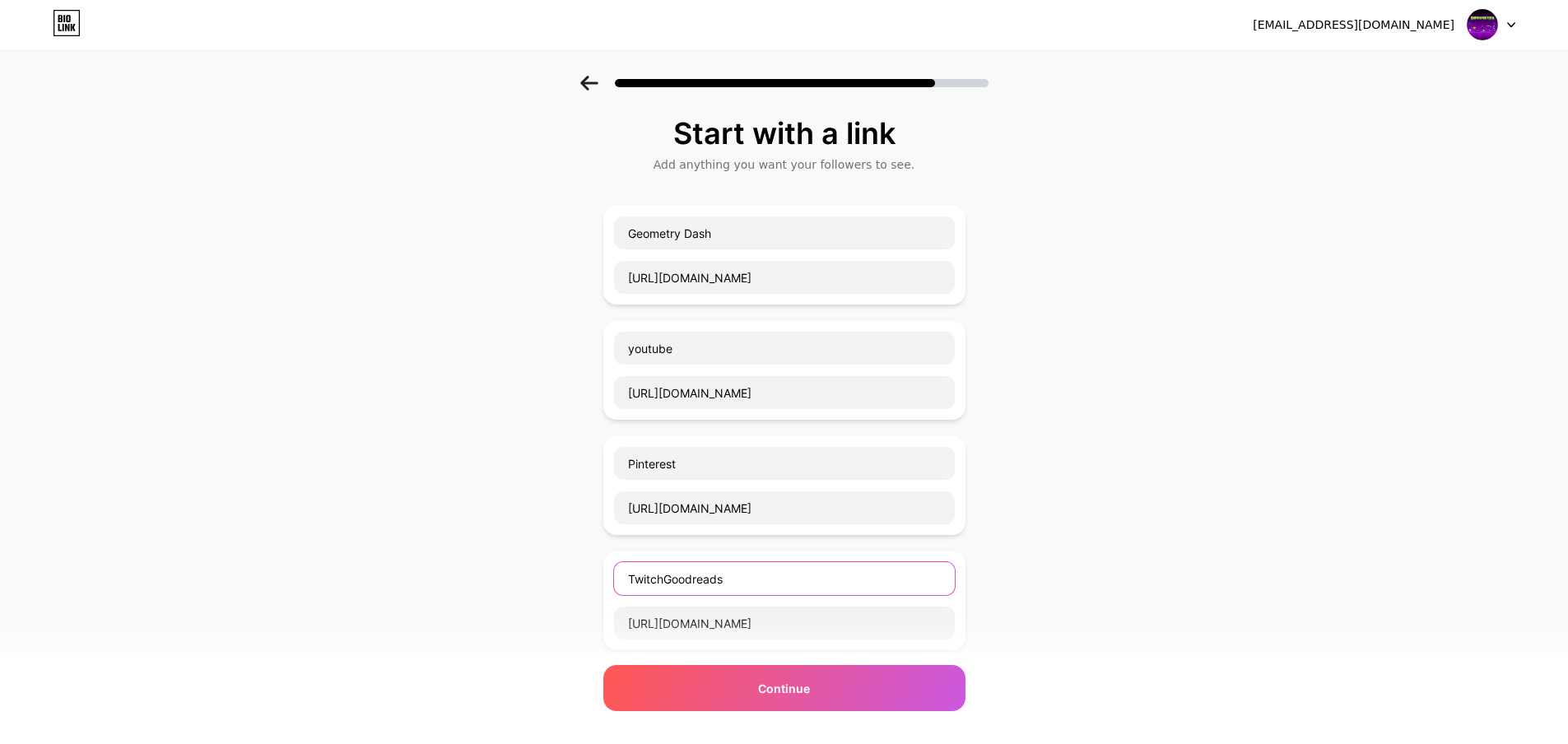
click at [656, 582] on input "TwitchGoodreads" at bounding box center [784, 578] width 341 height 33
drag, startPoint x: 668, startPoint y: 577, endPoint x: 913, endPoint y: 583, distance: 245.1
click at [911, 583] on input "TwitchGoodreads" at bounding box center [784, 578] width 341 height 33
type input "Twitch"
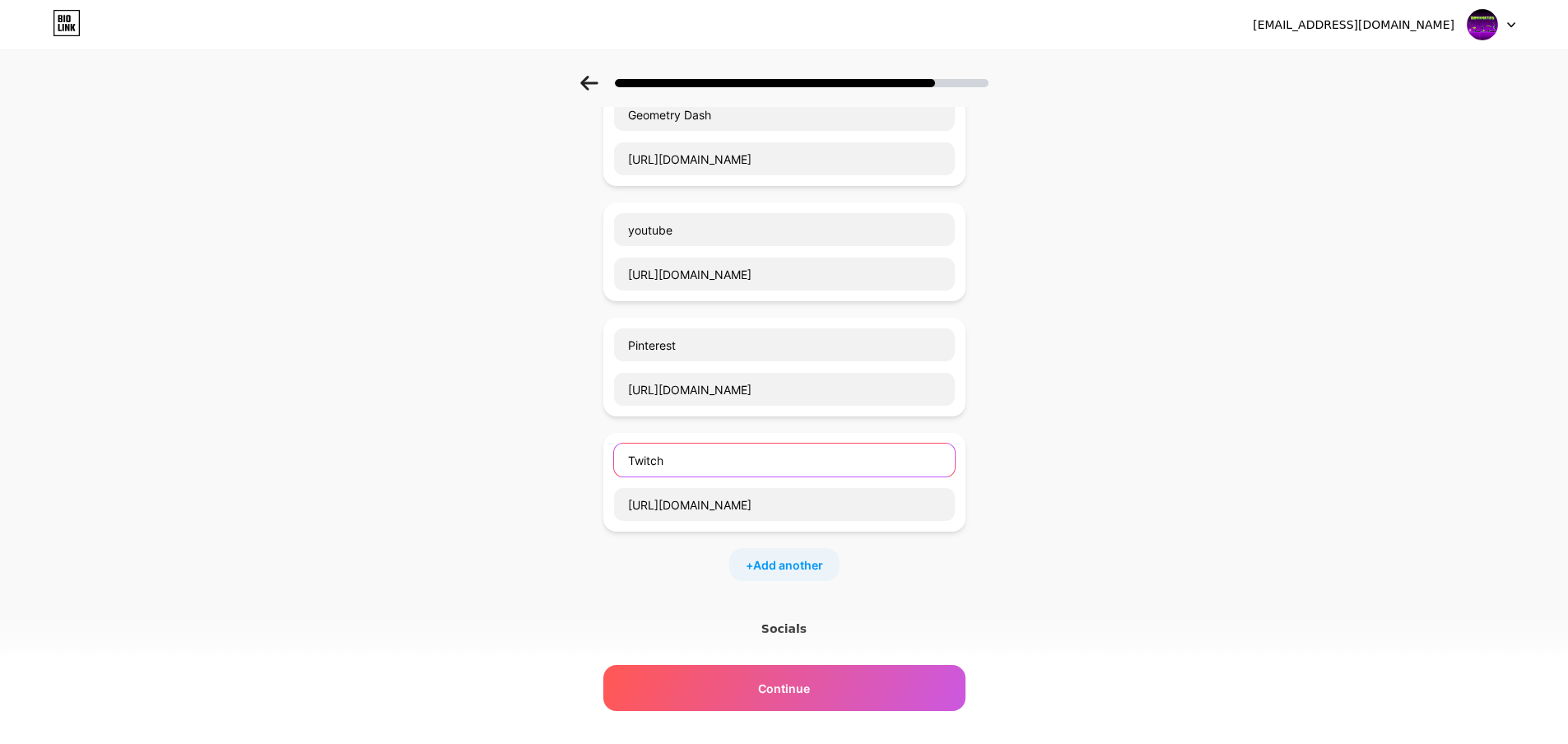
scroll to position [247, 0]
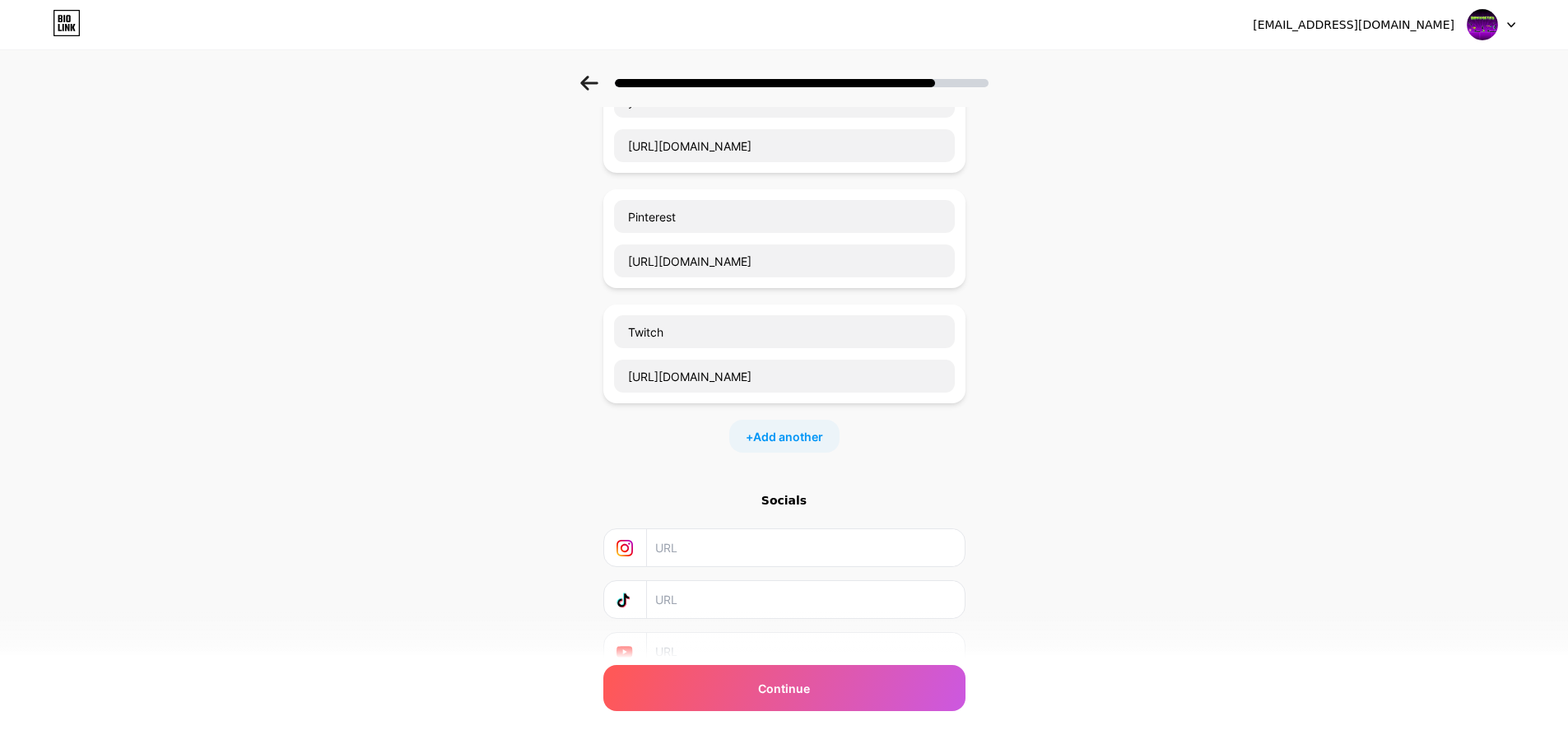
click at [801, 447] on div "+ Add another" at bounding box center [784, 436] width 110 height 33
click at [695, 446] on input "text" at bounding box center [784, 446] width 341 height 33
paste input "Goodreads"
type input "Goodreads"
click at [769, 505] on input "text" at bounding box center [784, 491] width 341 height 33
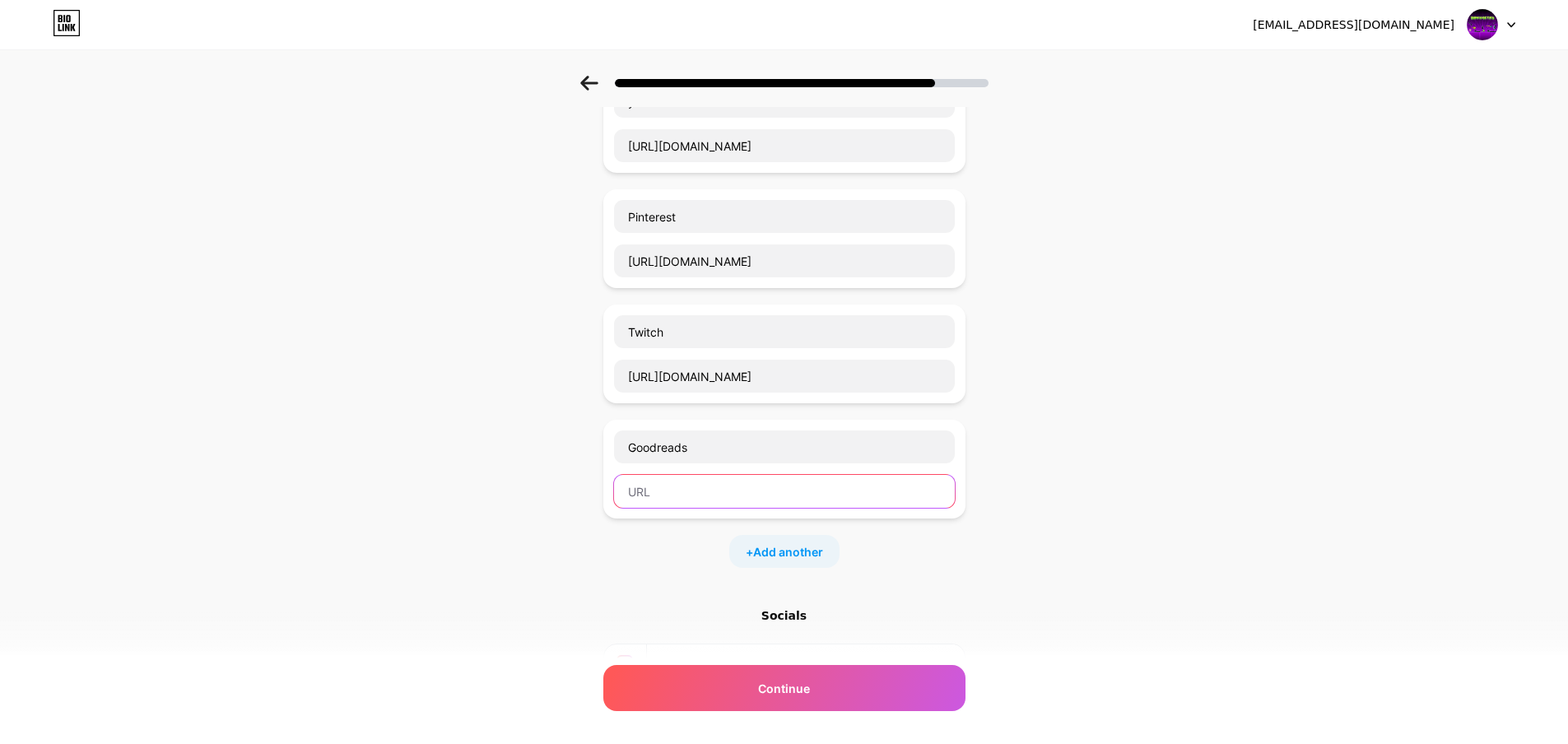
paste input "[URL][DOMAIN_NAME]"
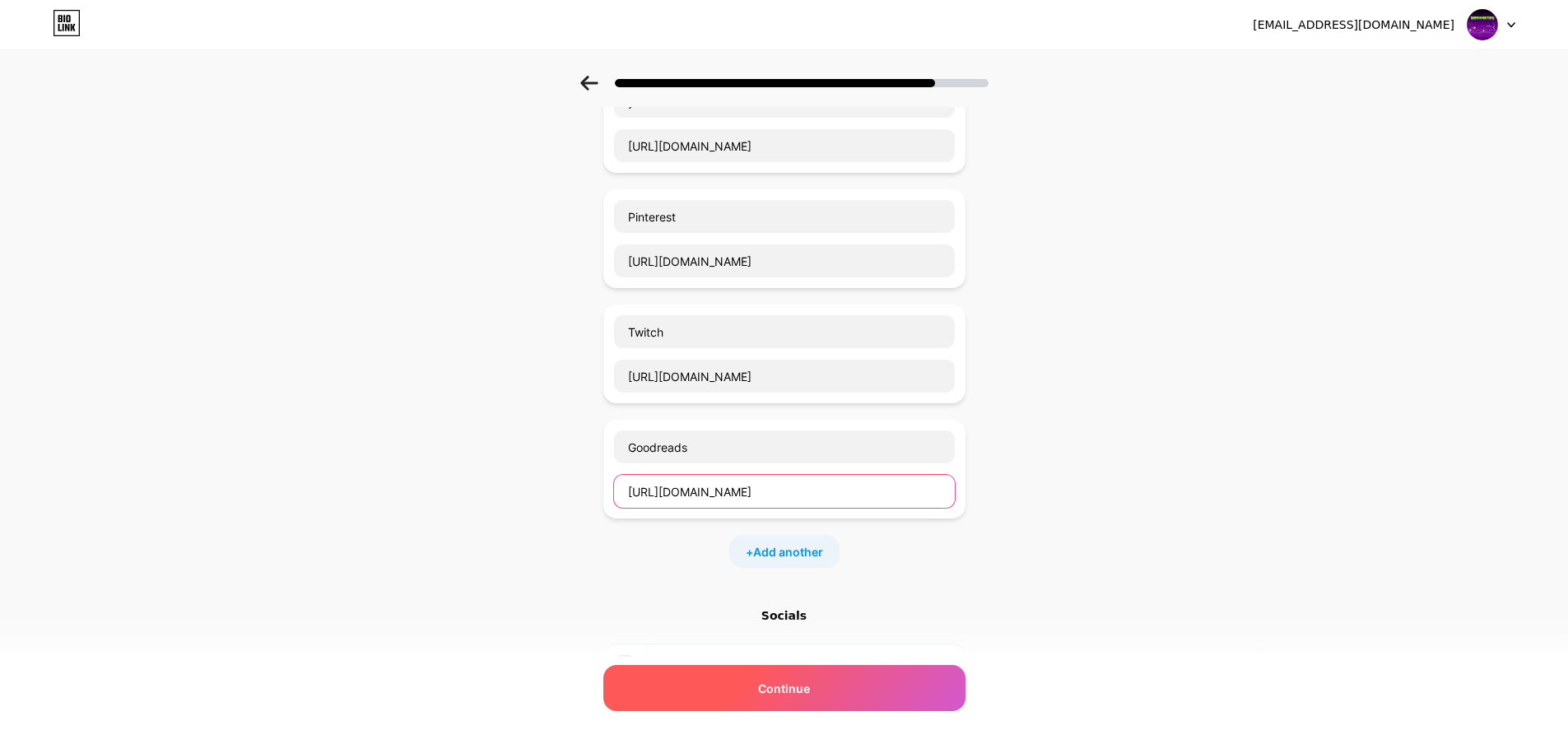
type input "[URL][DOMAIN_NAME]"
click at [798, 701] on div "Continue" at bounding box center [784, 688] width 362 height 46
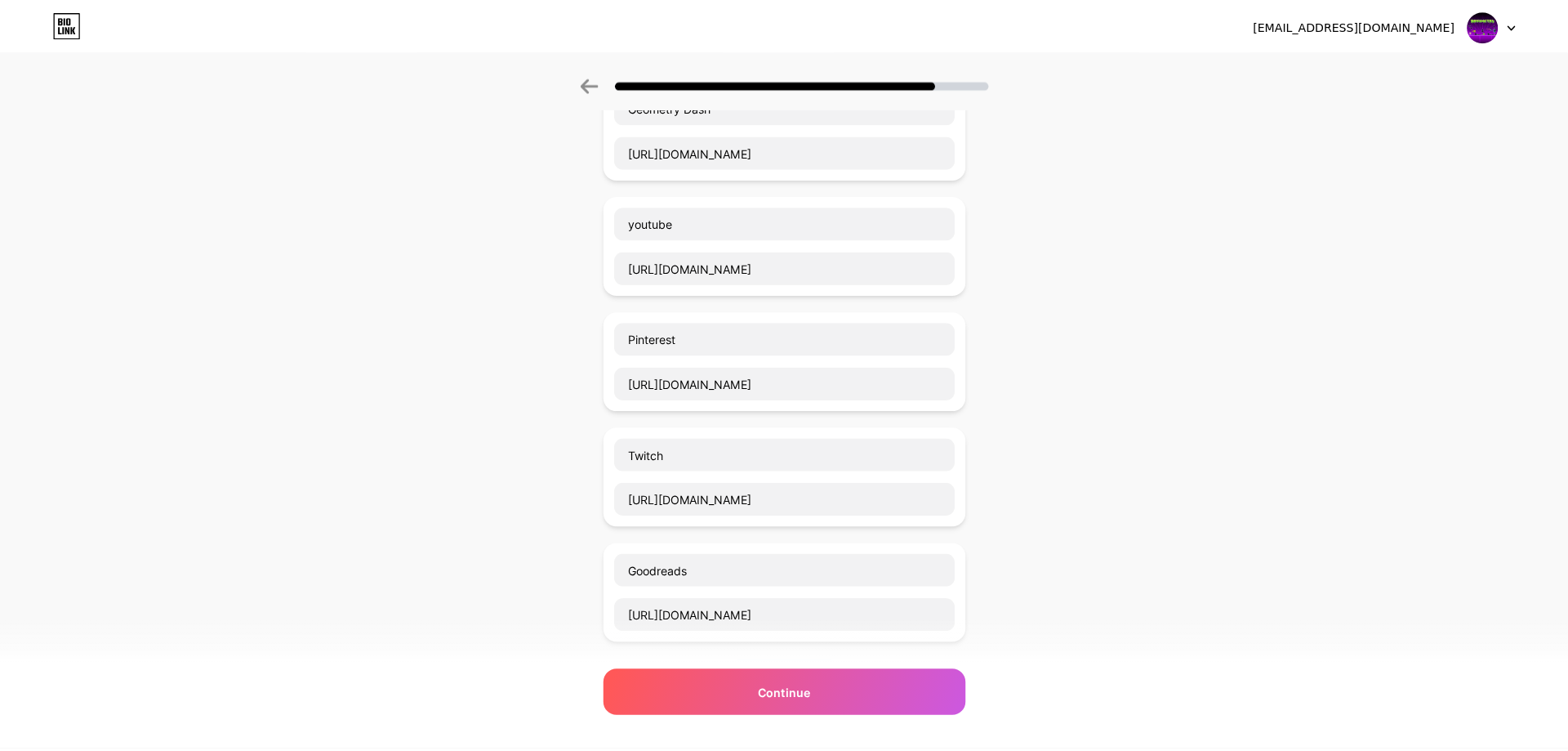
scroll to position [0, 0]
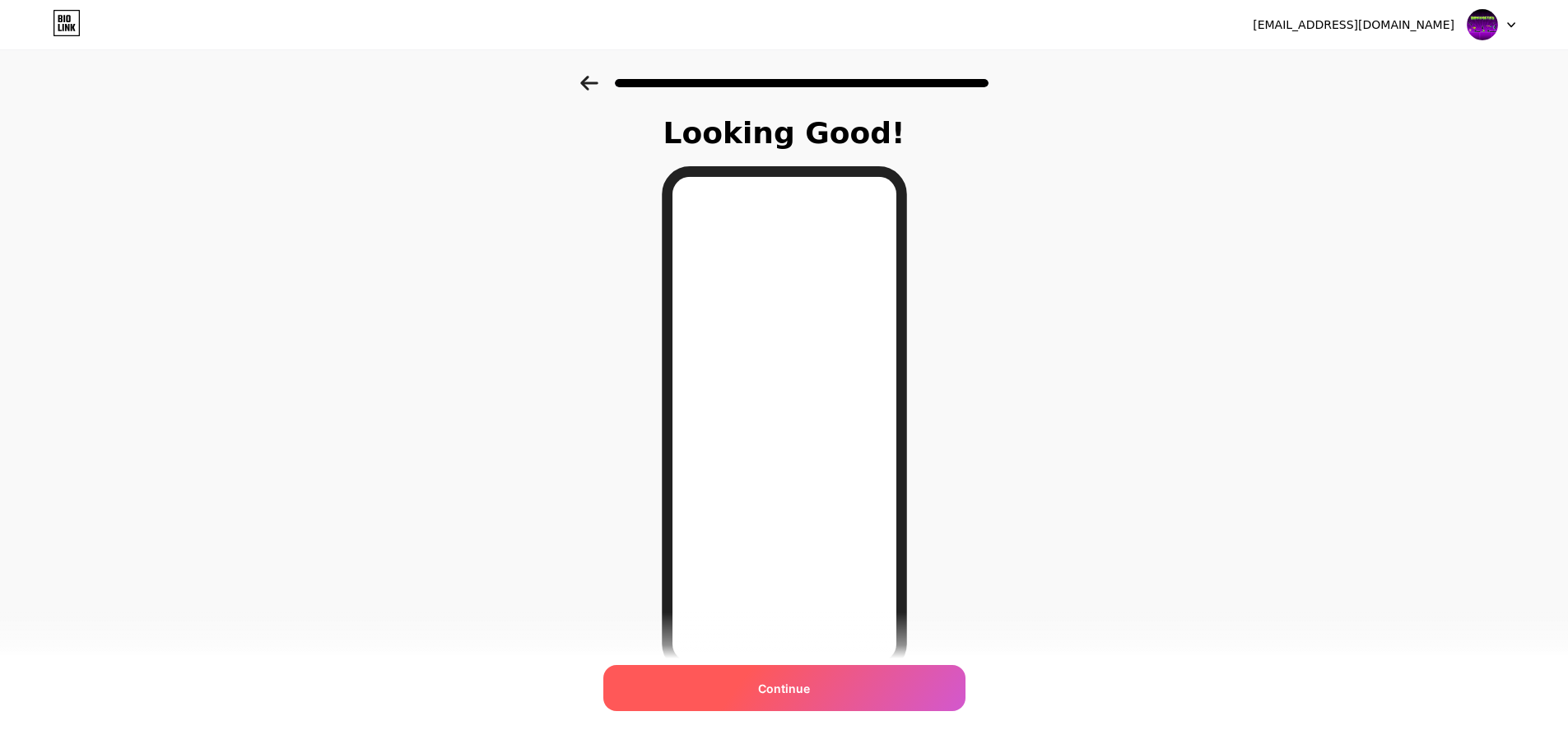
click at [798, 693] on span "Continue" at bounding box center [784, 688] width 52 height 18
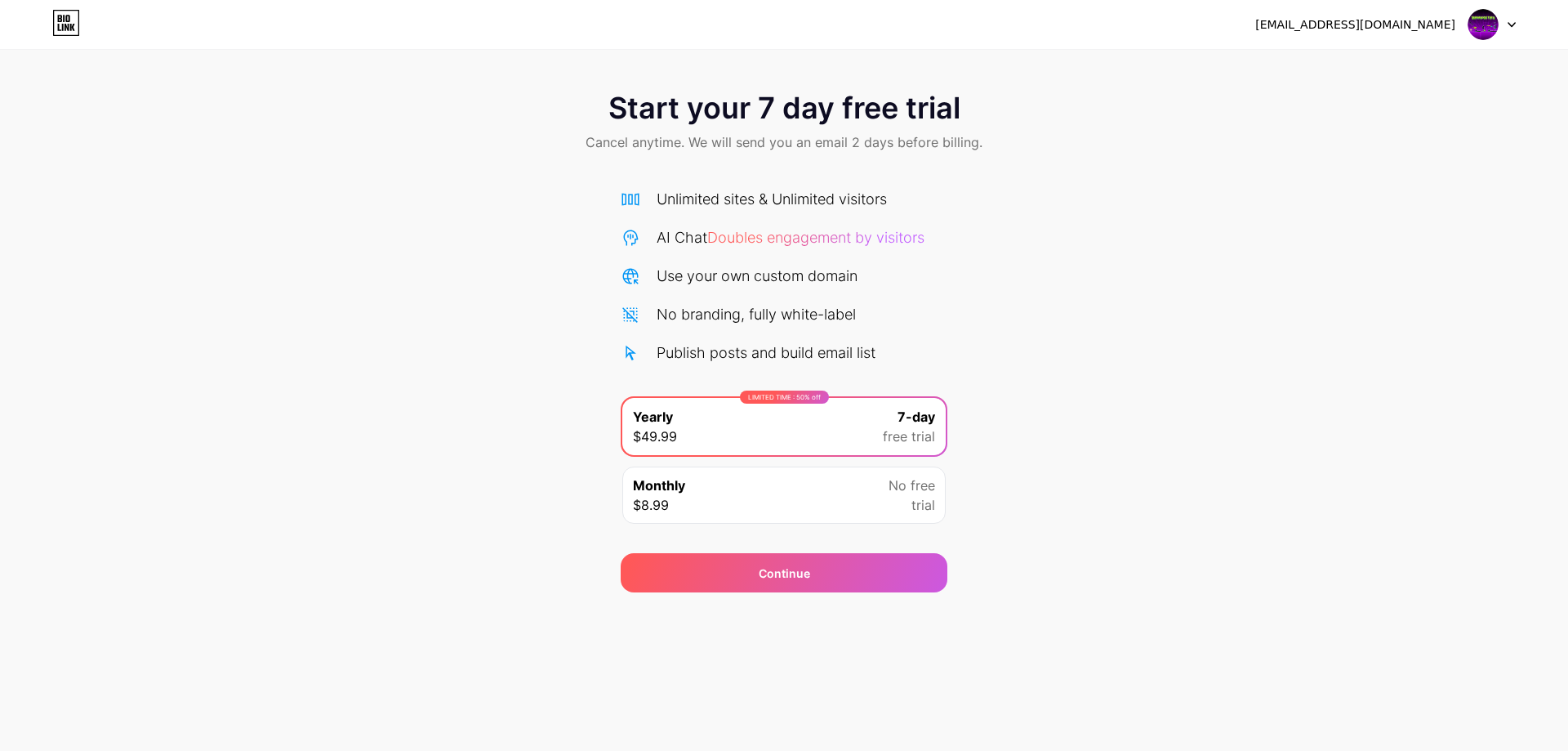
click at [846, 507] on div "Monthly $8.99 No free trial" at bounding box center [784, 494] width 323 height 57
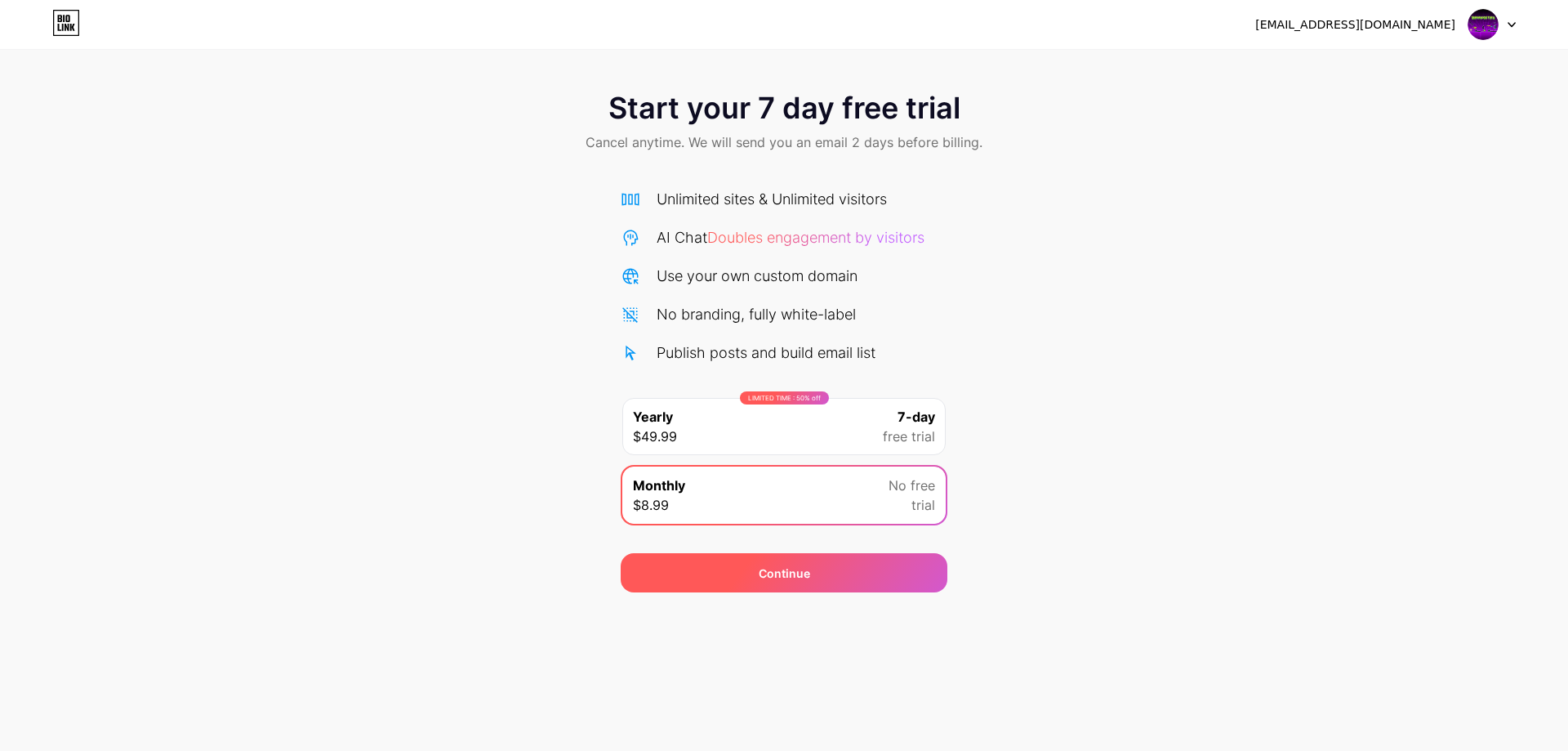
click at [796, 567] on div "Continue" at bounding box center [784, 573] width 52 height 18
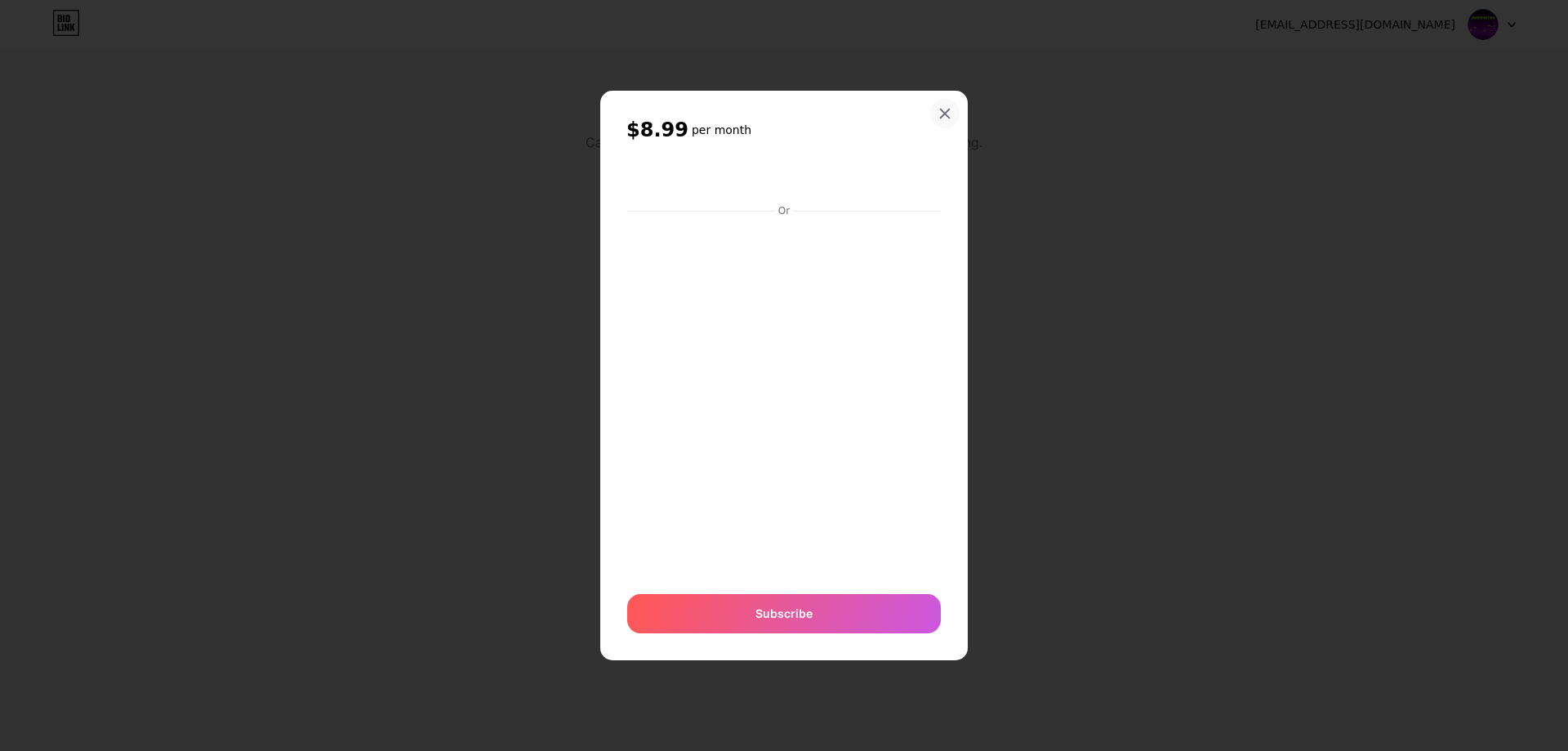
click at [946, 120] on div at bounding box center [944, 113] width 29 height 29
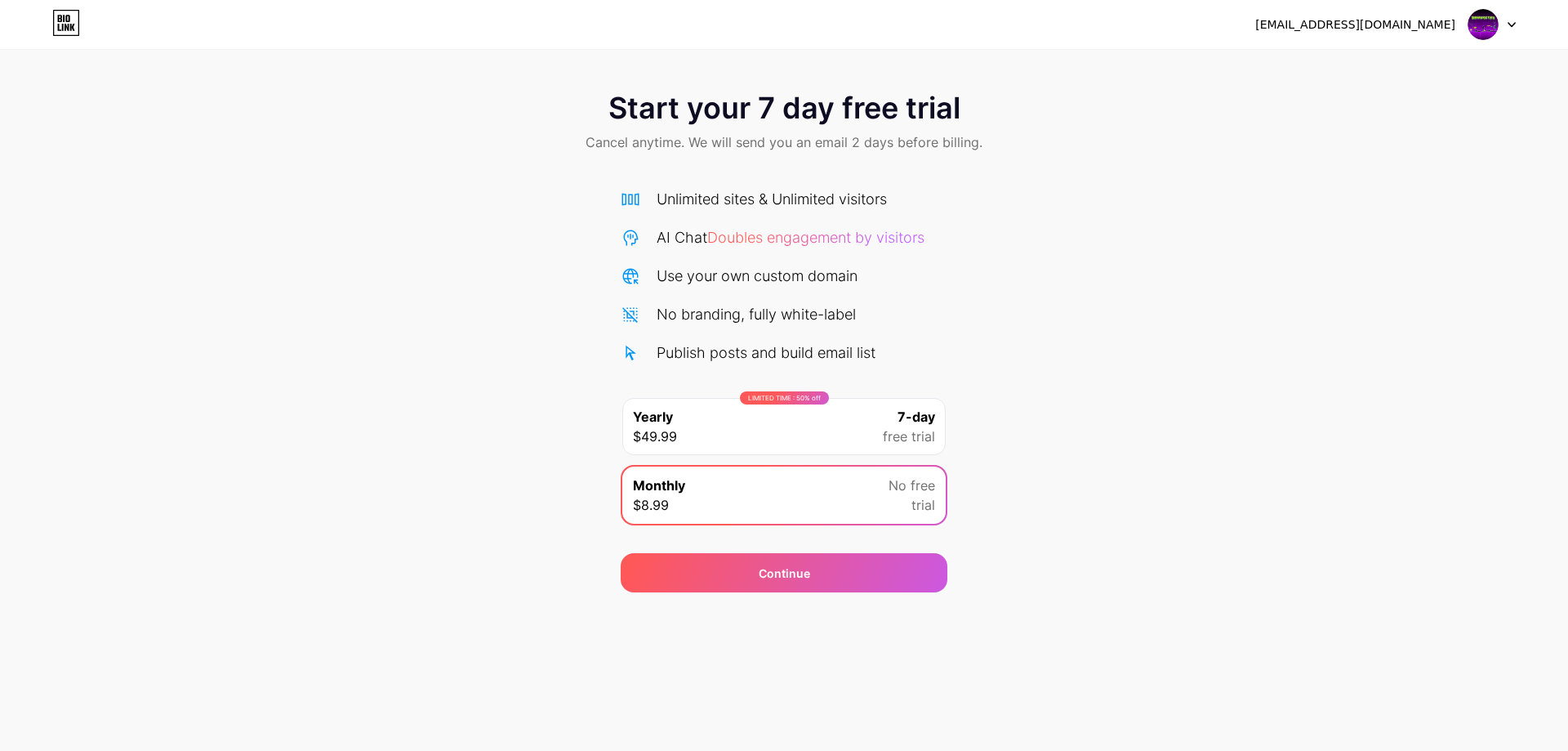
click at [727, 446] on div "LIMITED TIME : 50% off Yearly $49.99 7-day free trial" at bounding box center [784, 426] width 323 height 57
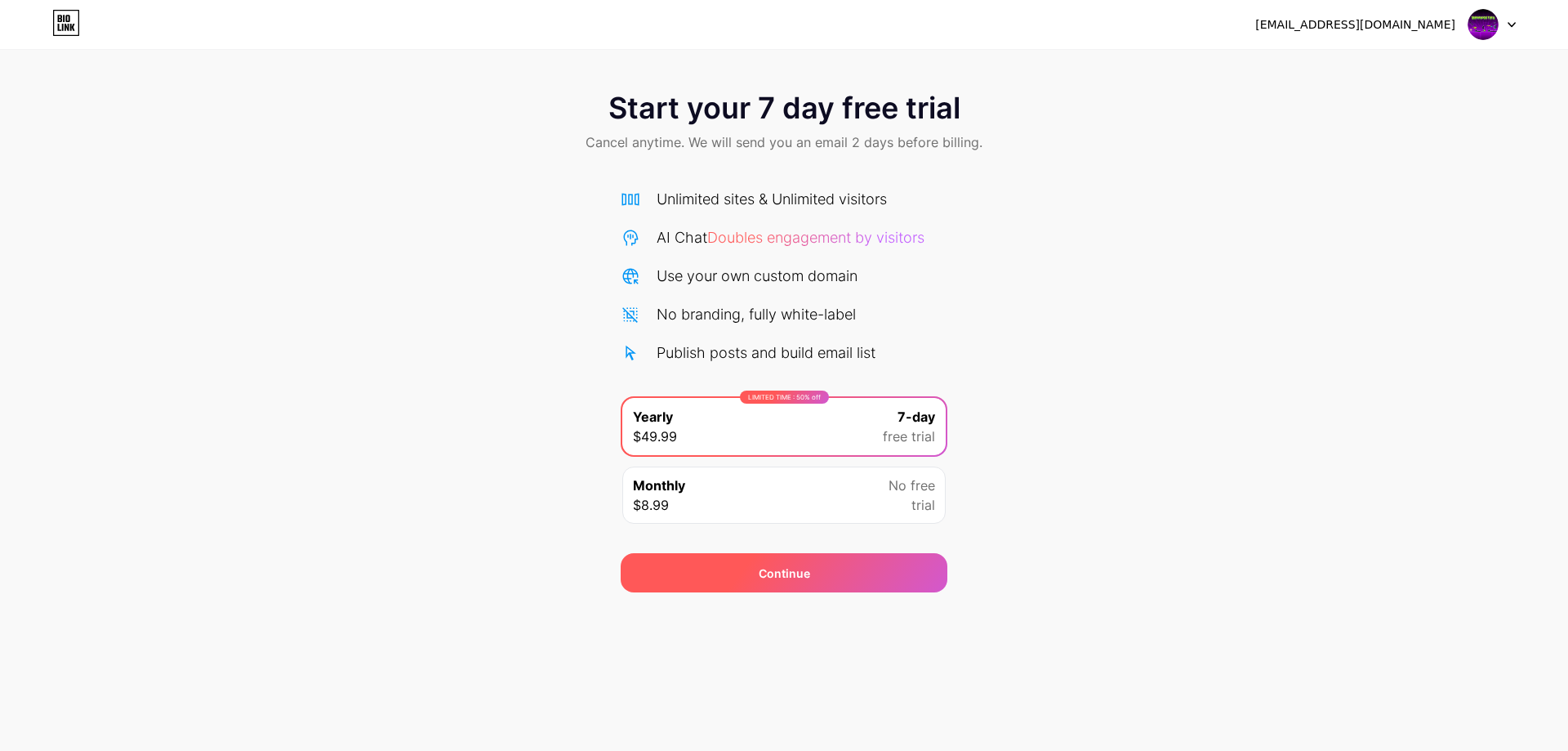
click at [776, 570] on div "Continue" at bounding box center [784, 573] width 52 height 18
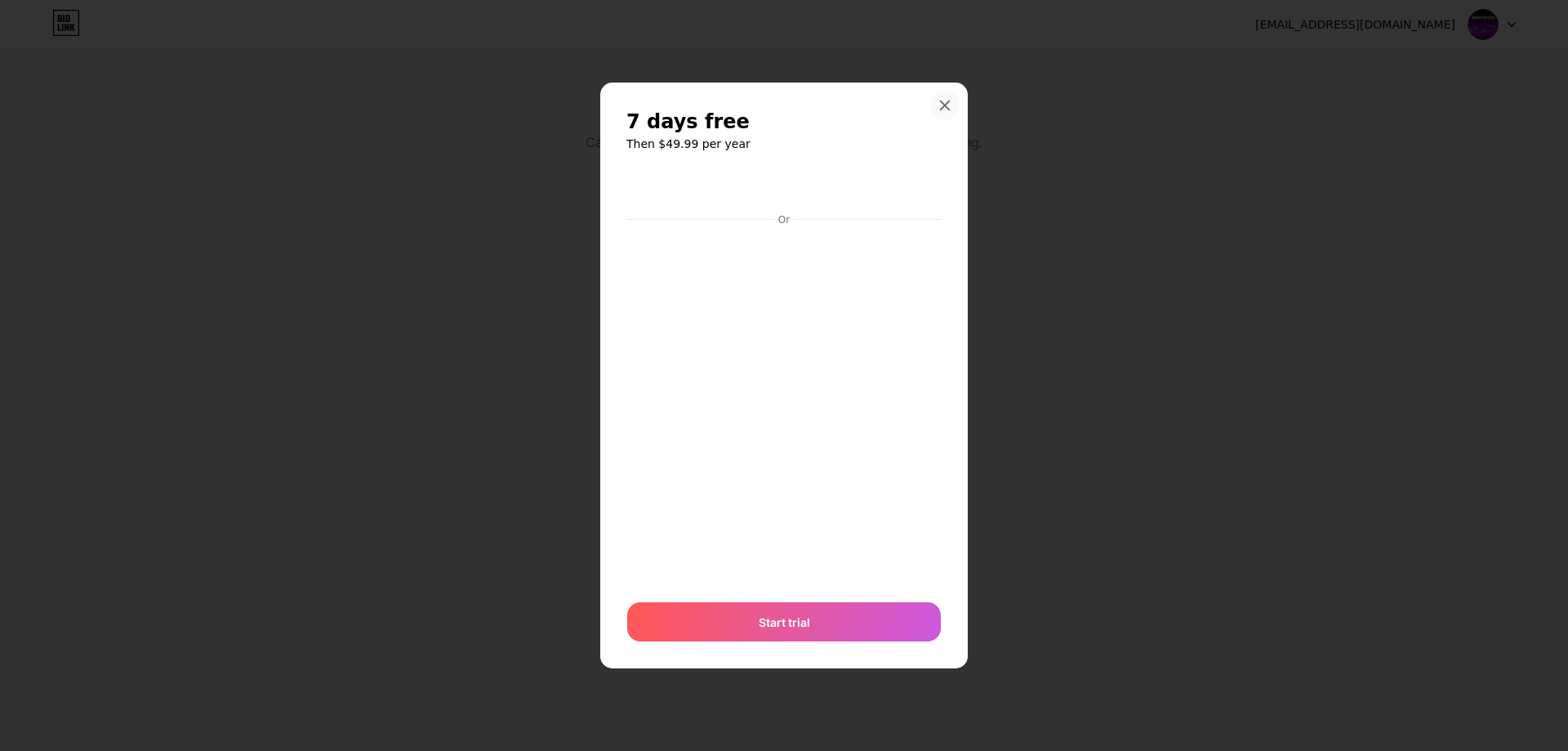
click at [947, 102] on icon at bounding box center [945, 105] width 9 height 9
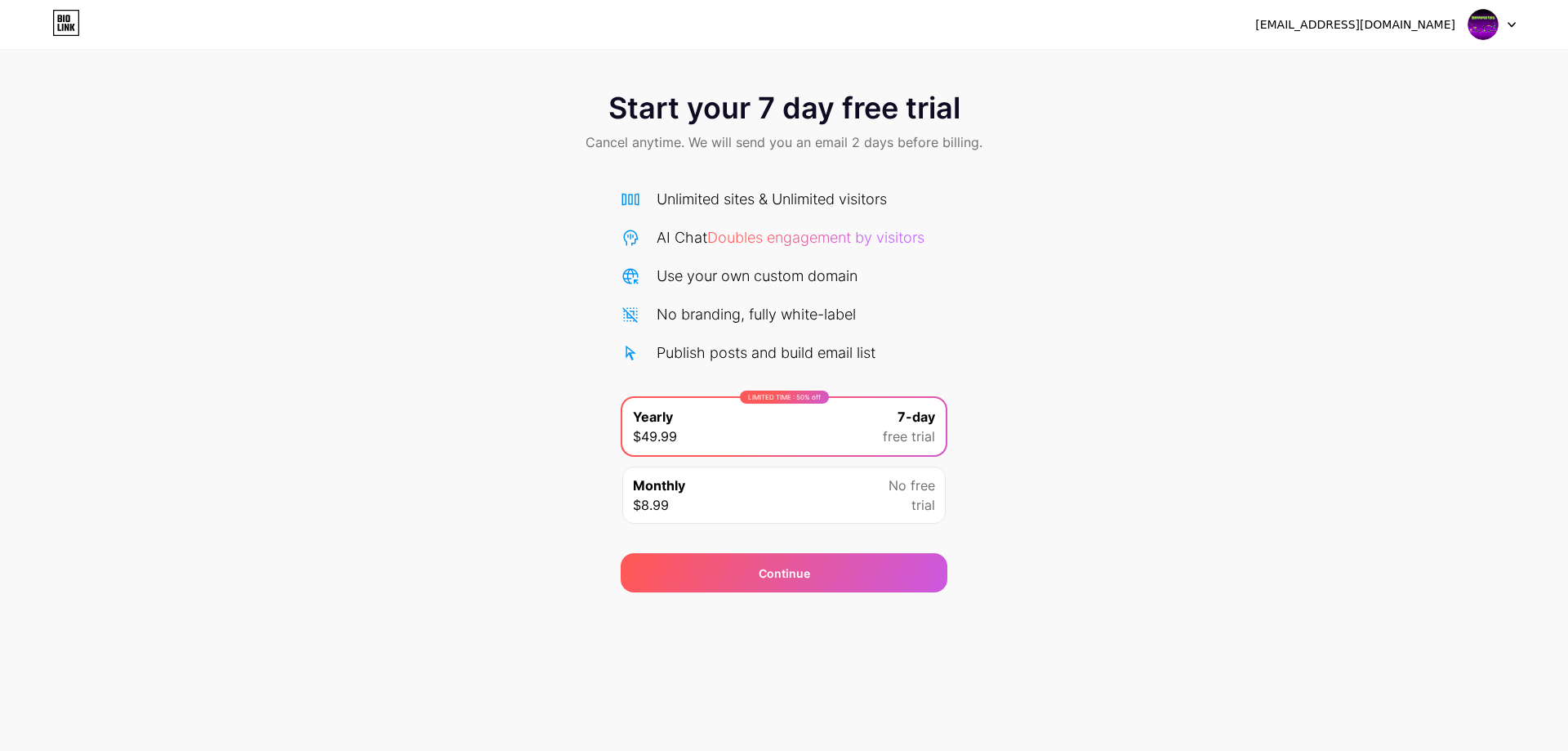
click at [1503, 20] on div at bounding box center [1492, 24] width 47 height 29
click at [1501, 26] on div at bounding box center [1492, 24] width 47 height 29
click at [1400, 29] on div "[EMAIL_ADDRESS][DOMAIN_NAME]" at bounding box center [1355, 26] width 200 height 18
click at [708, 286] on div "Use your own custom domain" at bounding box center [757, 275] width 201 height 22
